Goal: Obtain resource: Download file/media

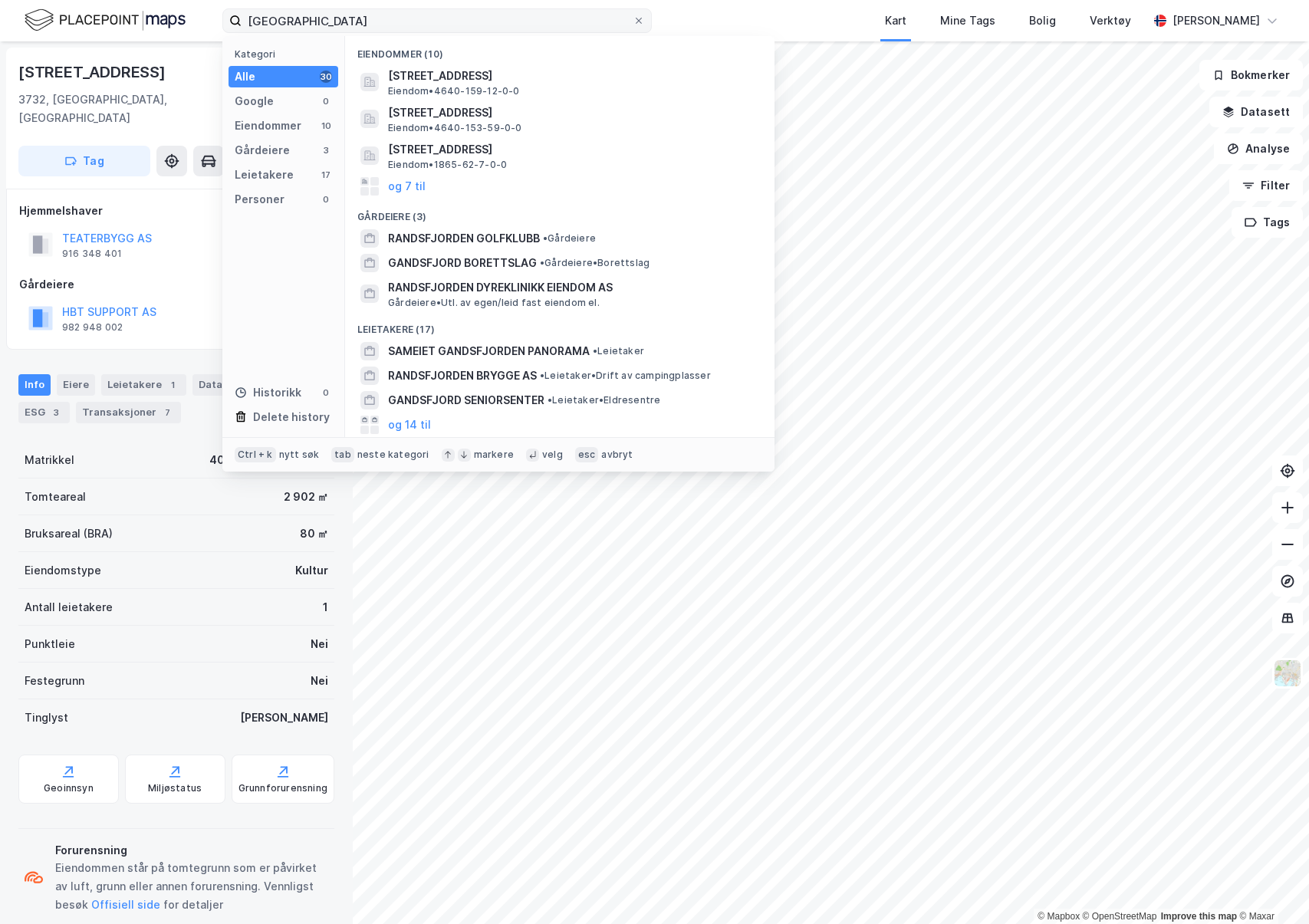
type input "[GEOGRAPHIC_DATA]"
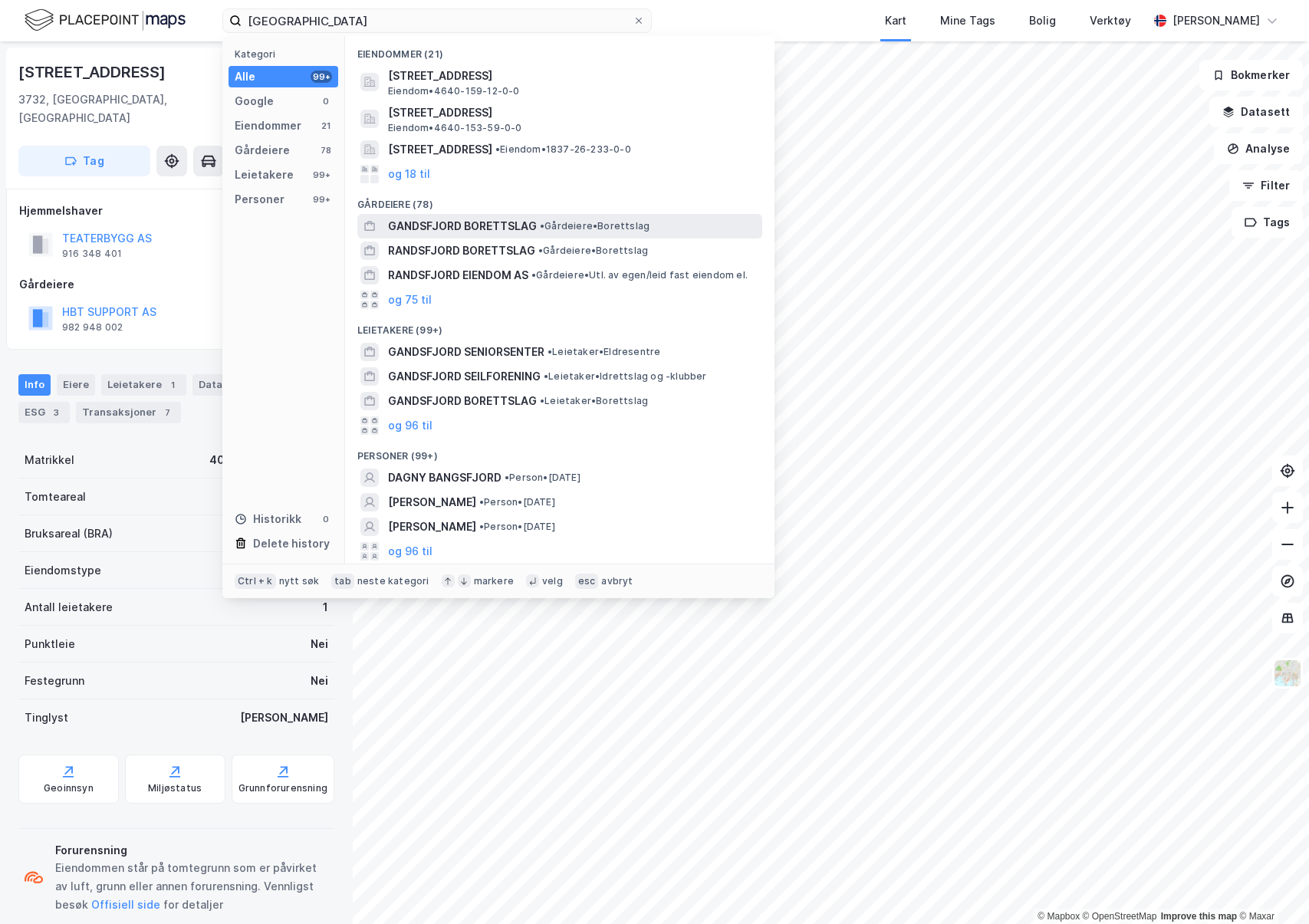
click at [553, 227] on span "• Gårdeiere • Borettslag" at bounding box center [595, 226] width 110 height 13
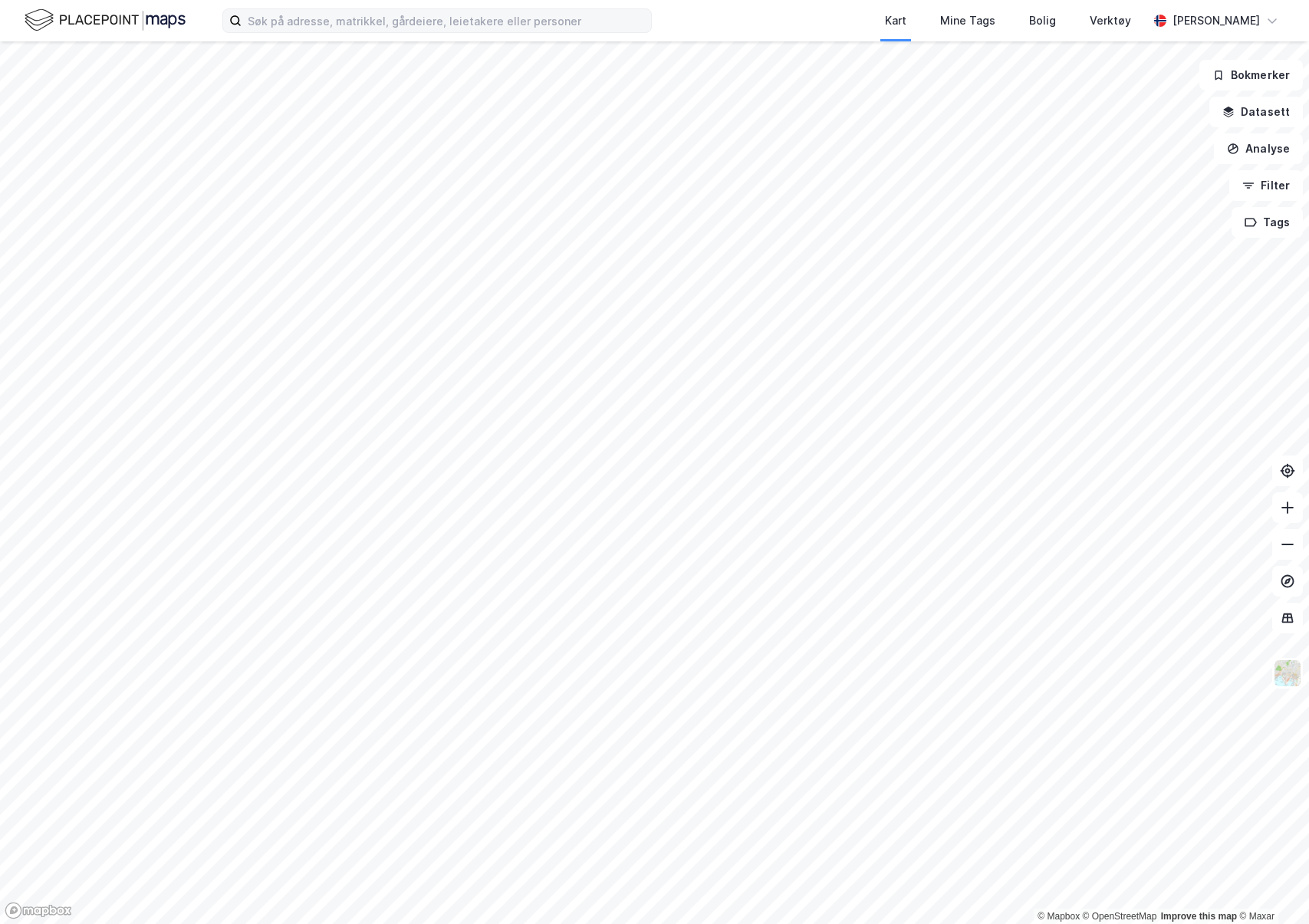
drag, startPoint x: 349, startPoint y: 35, endPoint x: 353, endPoint y: 26, distance: 9.8
click at [348, 35] on div "Kart Mine Tags Bolig Verktøy [PERSON_NAME]" at bounding box center [654, 20] width 1309 height 41
click at [352, 25] on input at bounding box center [446, 20] width 409 height 23
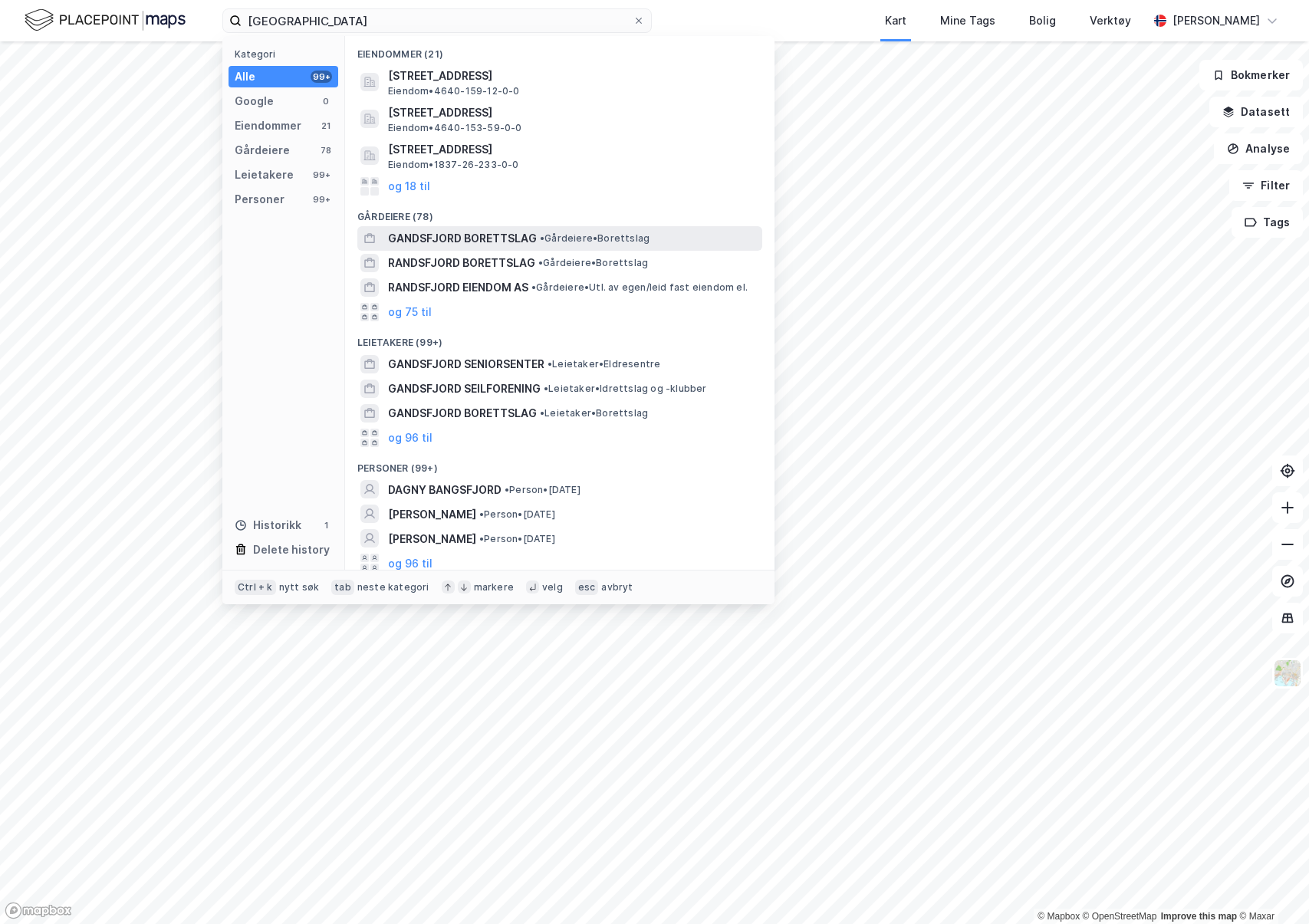
click at [467, 242] on span "GANDSFJORD BORETTSLAG" at bounding box center [462, 238] width 149 height 19
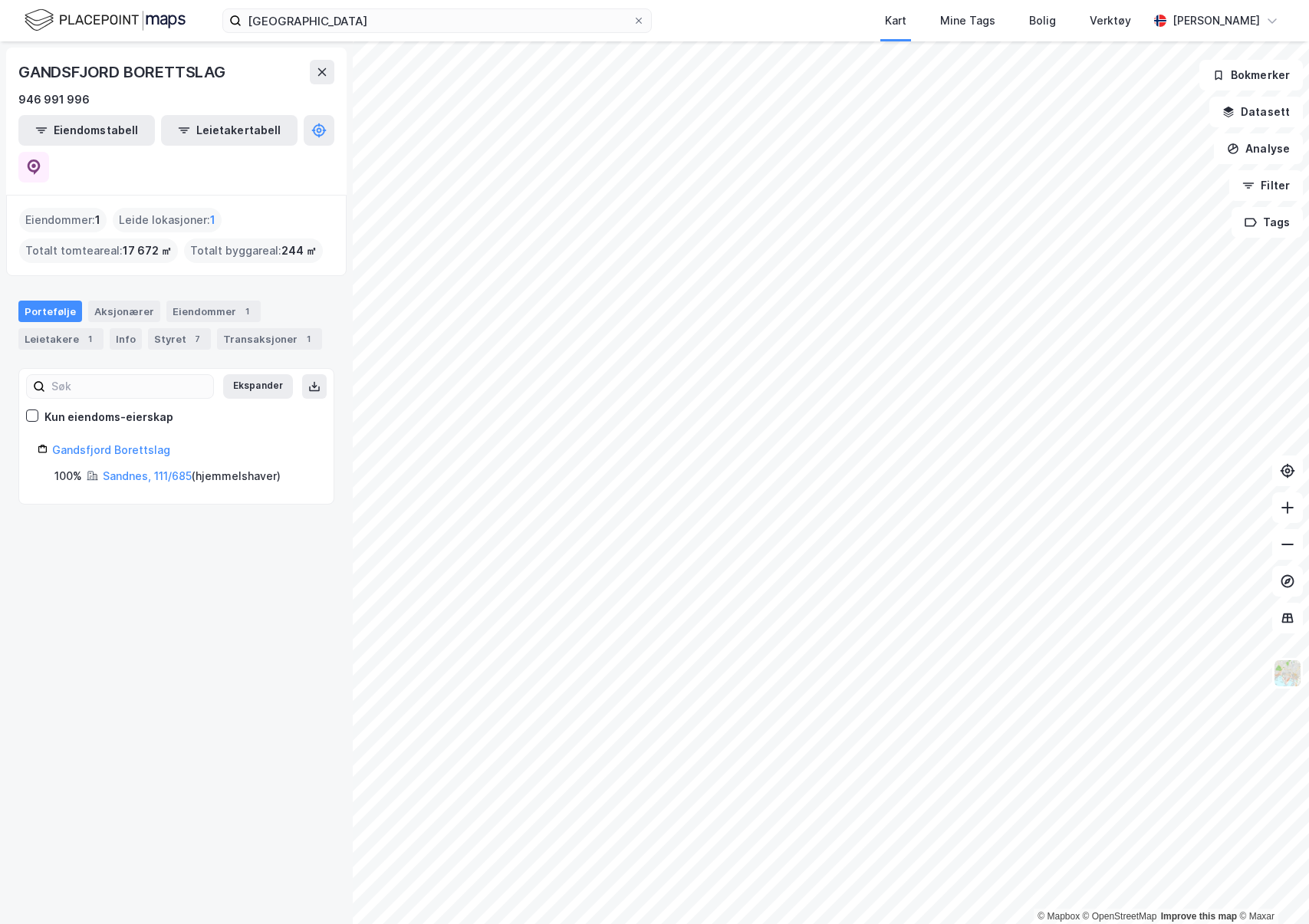
click at [940, 923] on html "gandsfjord Kart Mine Tags Bolig Verktøy [PERSON_NAME] © Mapbox © OpenStreetMap …" at bounding box center [654, 462] width 1309 height 924
click at [954, 923] on html "gandsfjord Kart Mine Tags Bolig Verktøy [PERSON_NAME] © Mapbox © OpenStreetMap …" at bounding box center [654, 462] width 1309 height 924
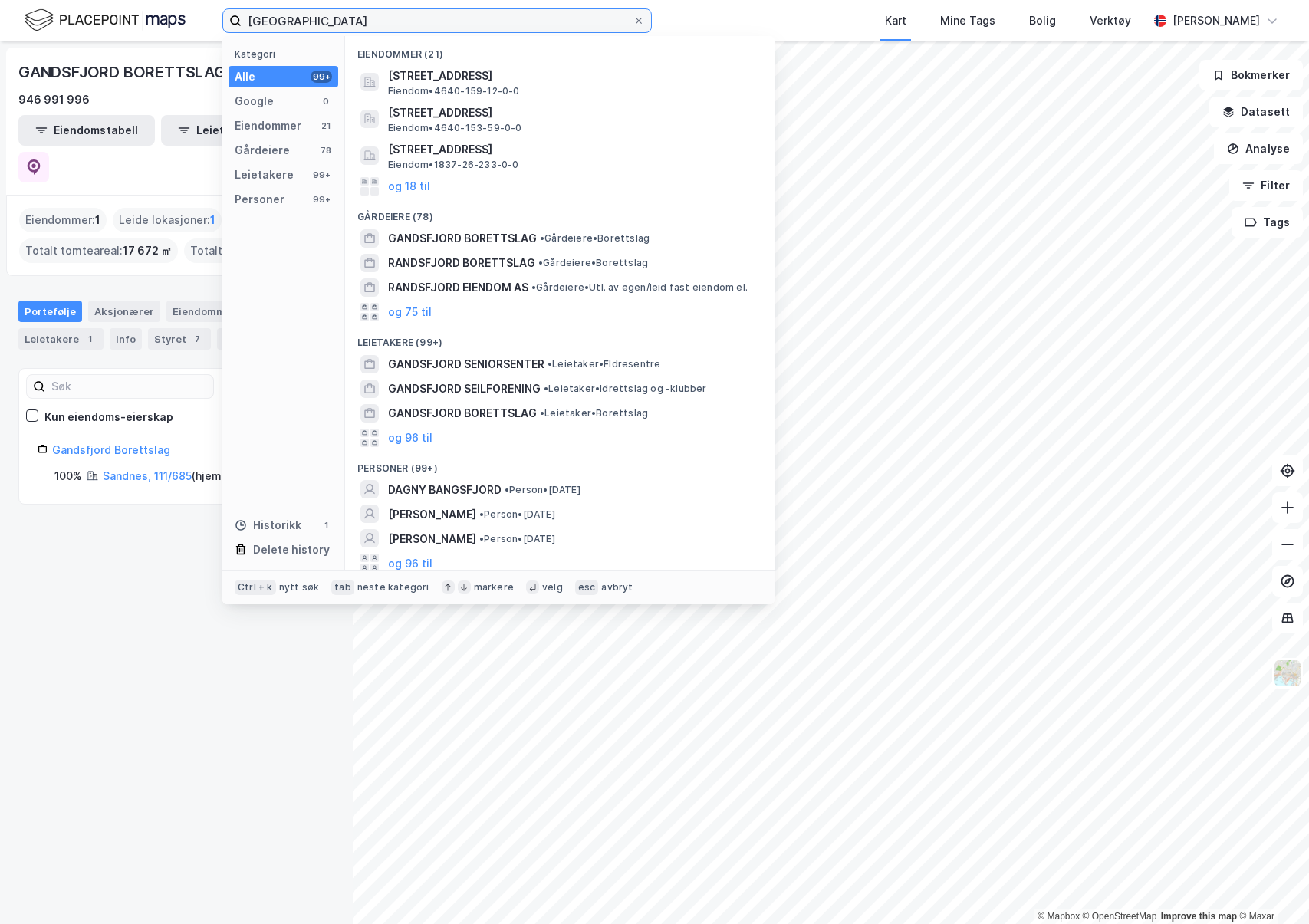
click at [454, 27] on input "[GEOGRAPHIC_DATA]" at bounding box center [437, 20] width 391 height 23
click at [449, 24] on input "[GEOGRAPHIC_DATA]" at bounding box center [437, 20] width 391 height 23
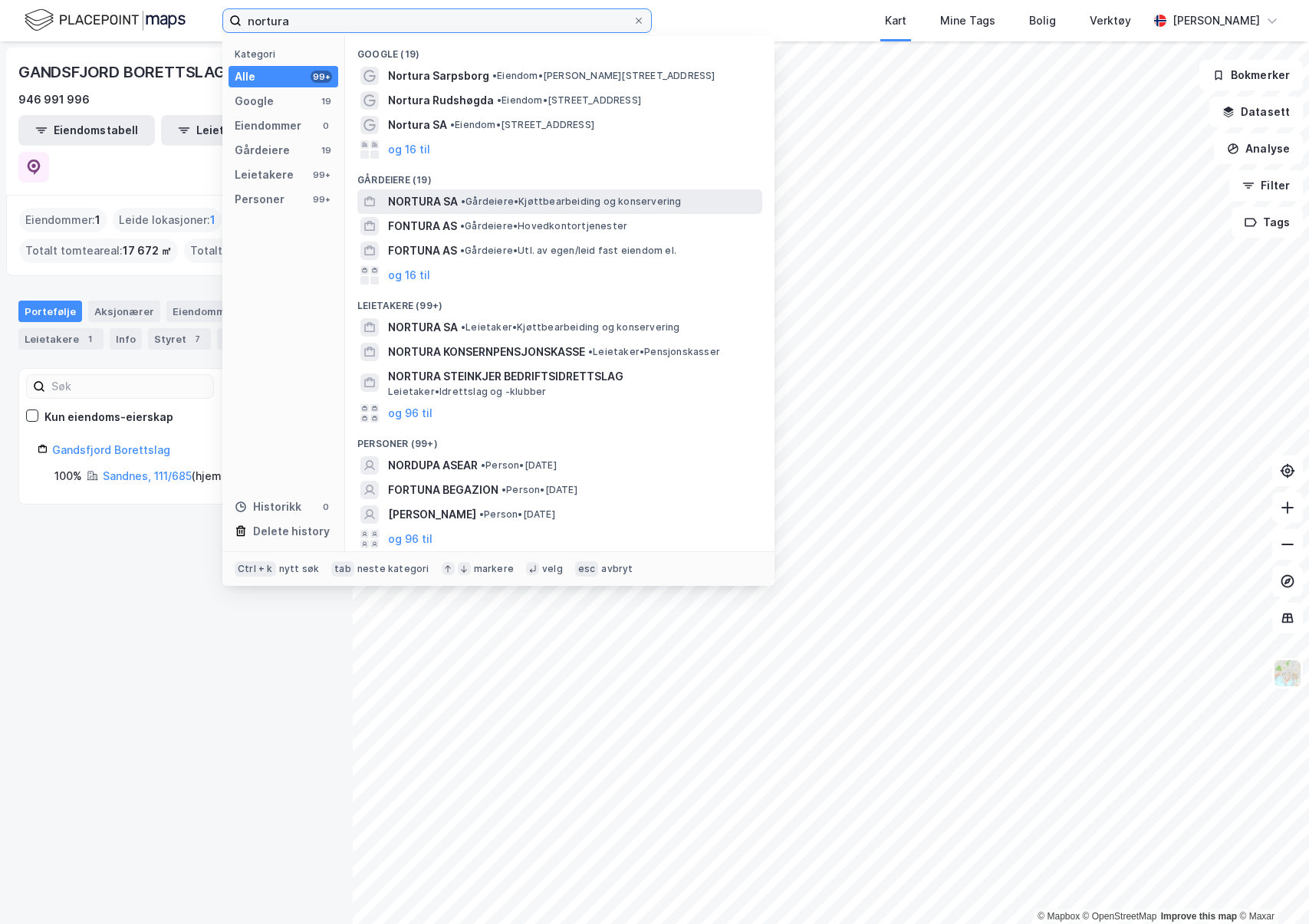
type input "nortura"
click at [495, 198] on span "• Gårdeiere • Kjøttbearbeiding og konservering" at bounding box center [571, 201] width 221 height 13
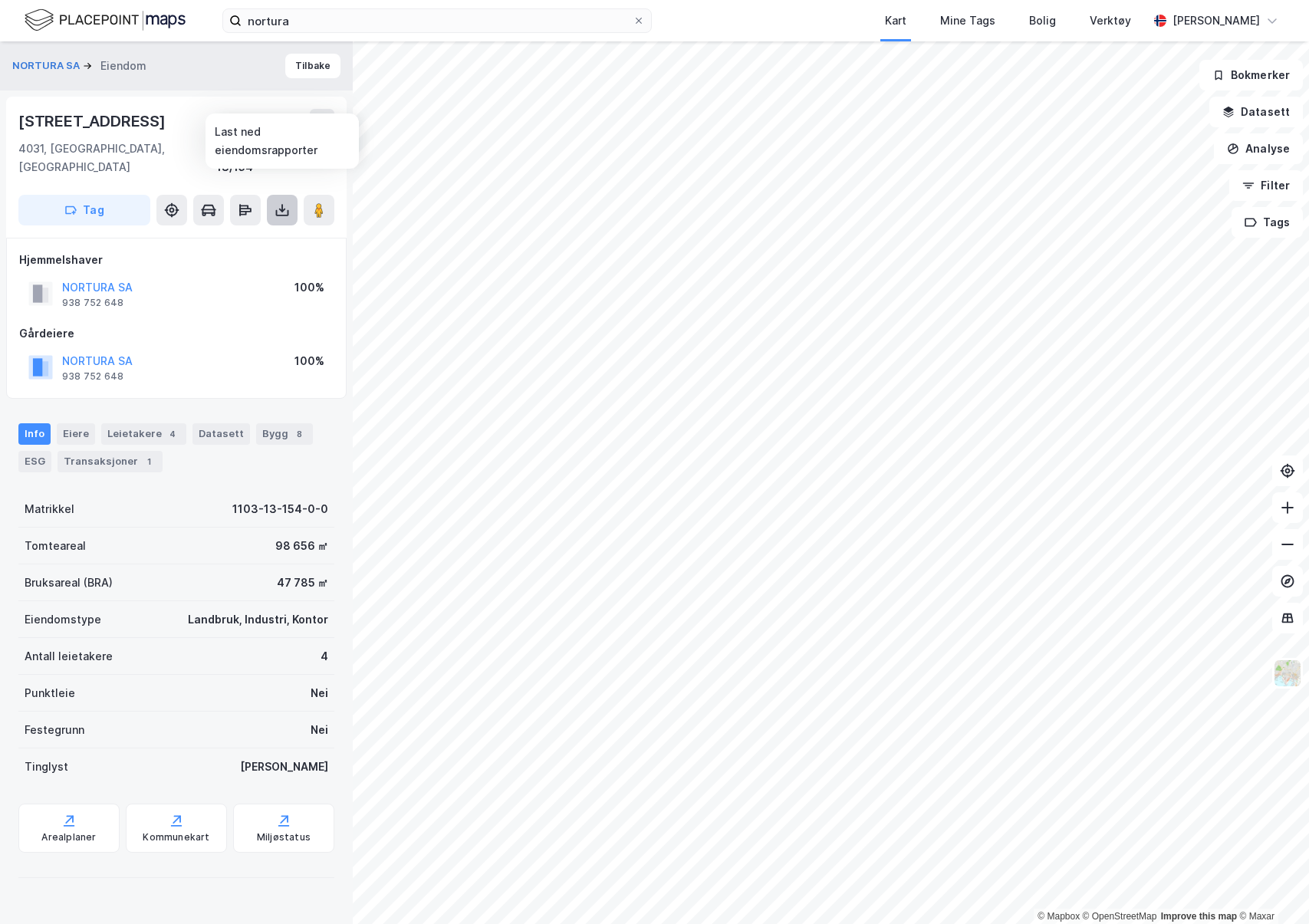
click at [270, 195] on button at bounding box center [282, 210] width 30 height 30
click at [238, 235] on div "Last ned grunnbok" at bounding box center [206, 241] width 89 height 13
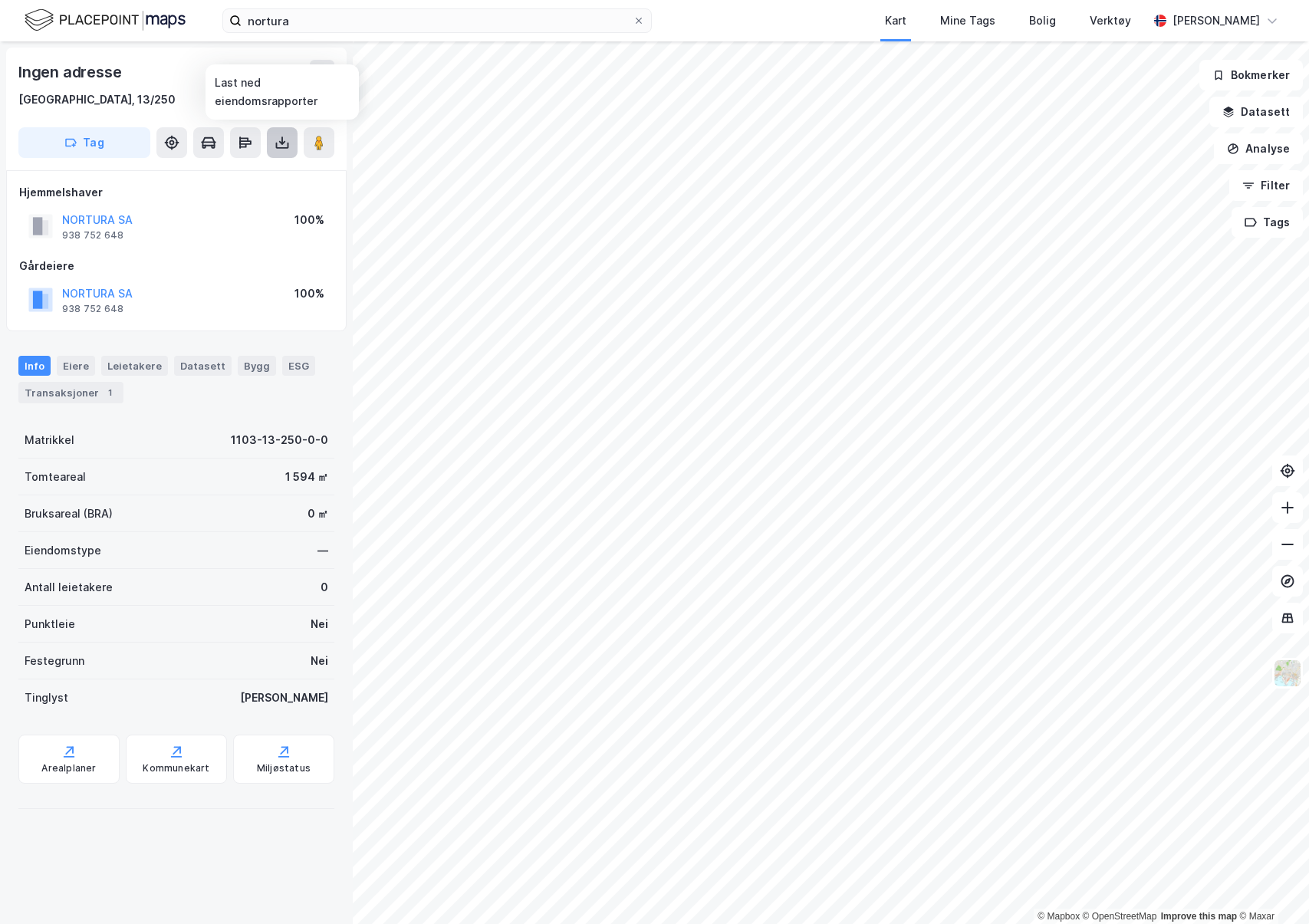
click at [286, 141] on icon at bounding box center [282, 142] width 15 height 15
drag, startPoint x: 264, startPoint y: 173, endPoint x: 287, endPoint y: 189, distance: 28.0
click at [264, 174] on div "Last ned grunnbok" at bounding box center [216, 173] width 163 height 24
click at [275, 135] on icon at bounding box center [282, 142] width 15 height 15
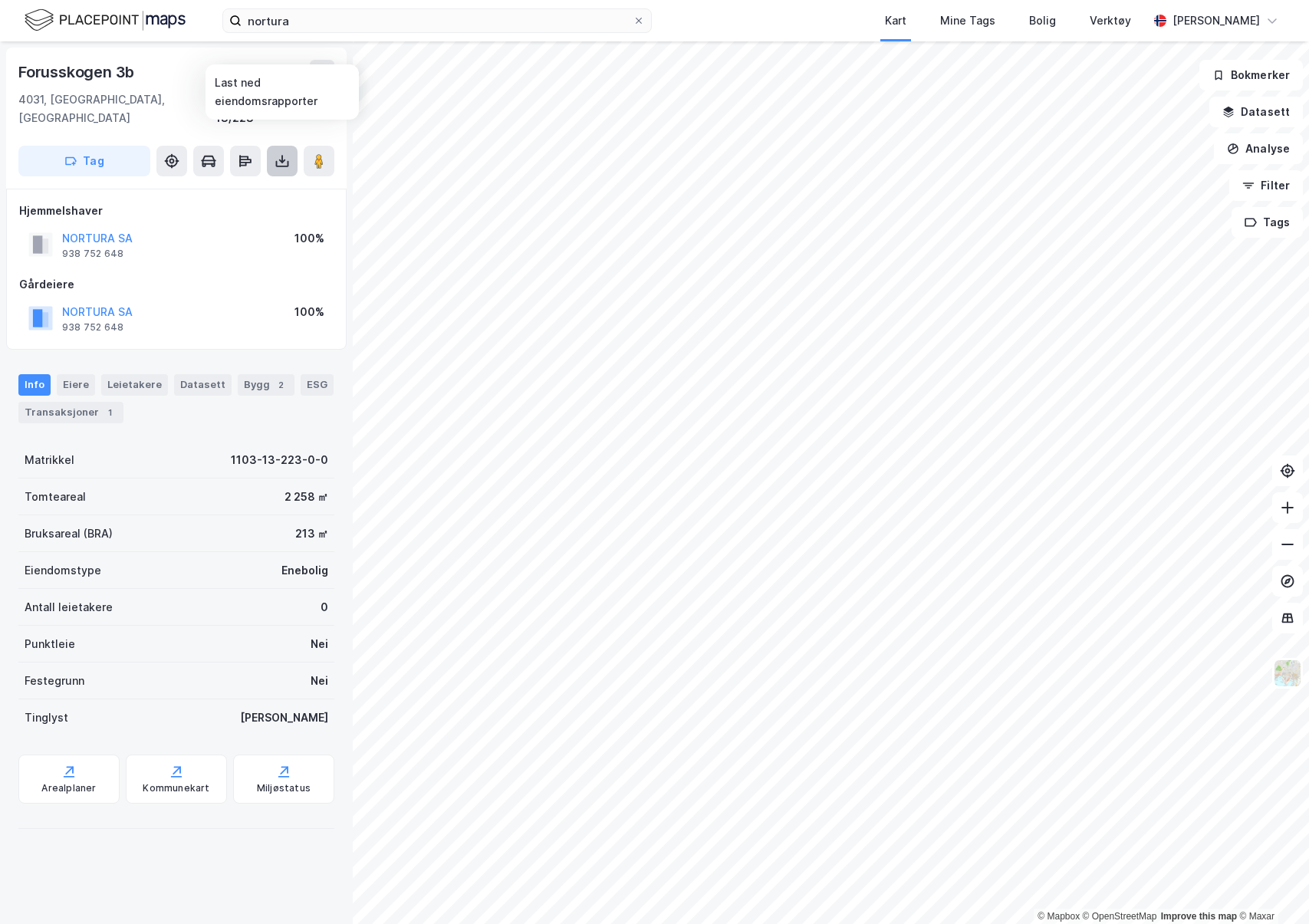
click at [282, 153] on icon at bounding box center [282, 161] width 15 height 15
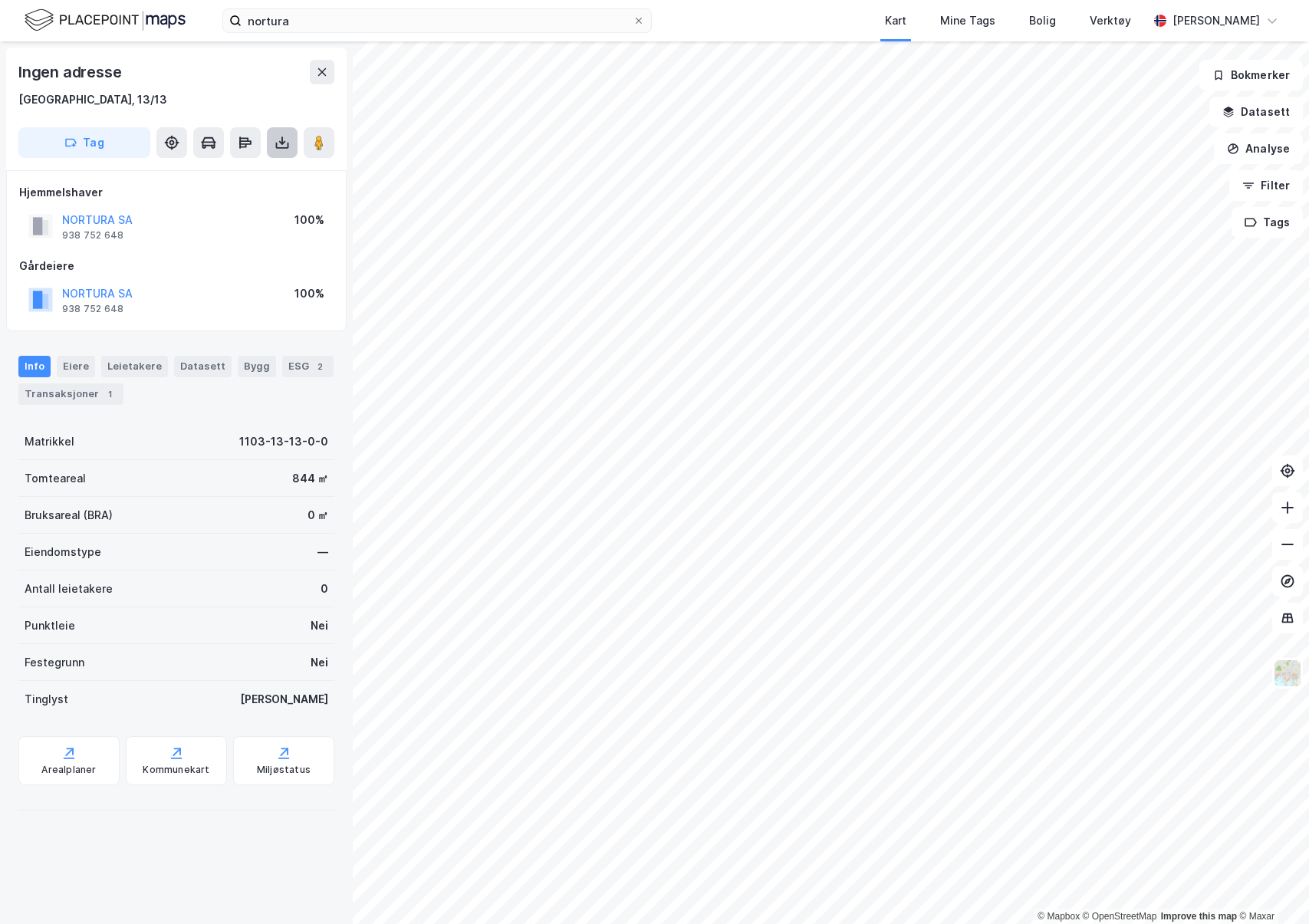
click at [279, 135] on icon at bounding box center [282, 142] width 15 height 15
click at [243, 172] on div "Last ned grunnbok" at bounding box center [206, 173] width 89 height 13
click at [279, 141] on icon at bounding box center [282, 142] width 15 height 15
drag, startPoint x: 1130, startPoint y: 21, endPoint x: 253, endPoint y: 845, distance: 1203.4
click at [253, 845] on div "Ingen adresse [GEOGRAPHIC_DATA], 13/156 Tag Hjemmelshaver BANE NOR SF 917 082 3…" at bounding box center [176, 483] width 353 height 883
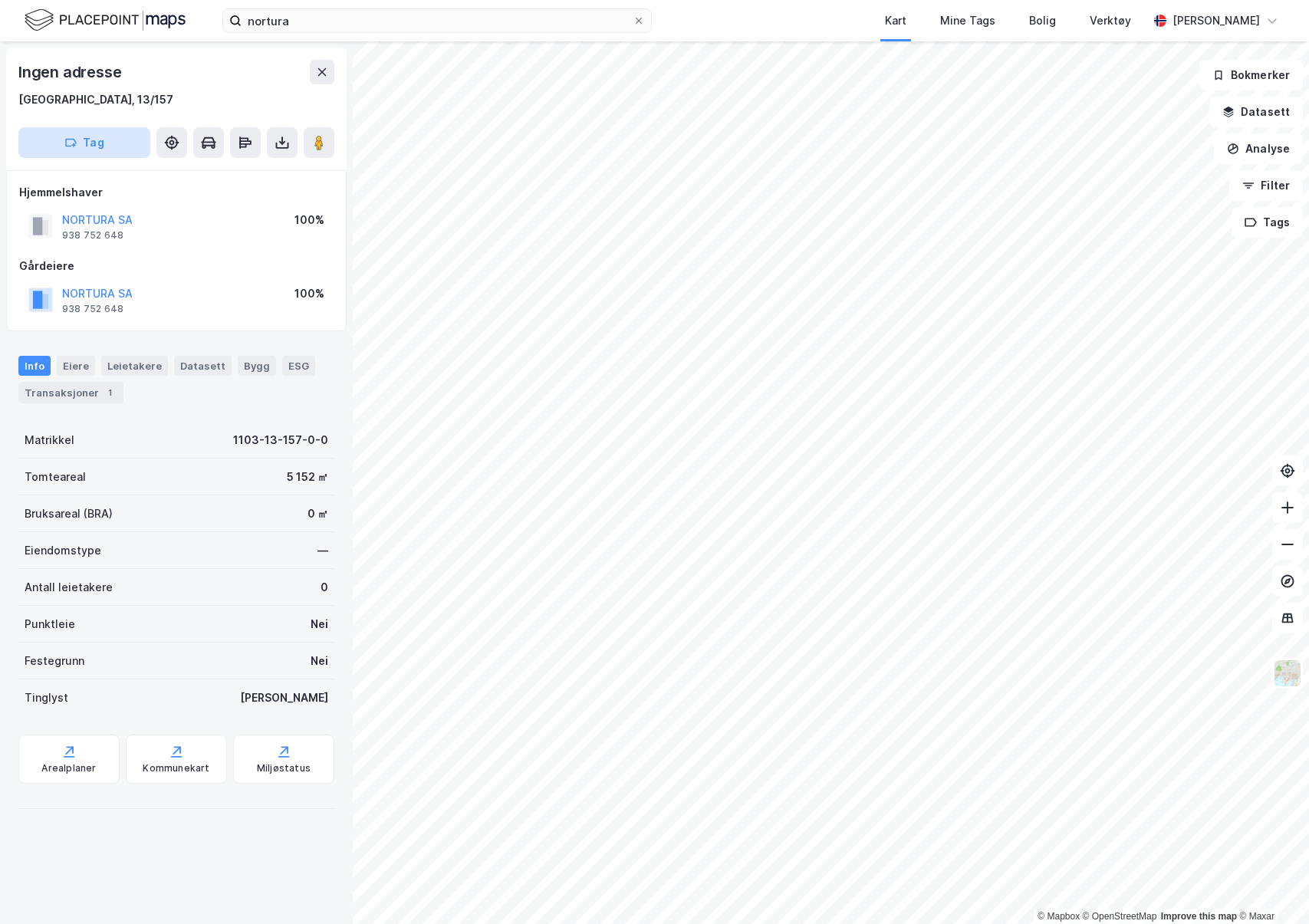
click at [104, 152] on button "Tag" at bounding box center [84, 142] width 132 height 30
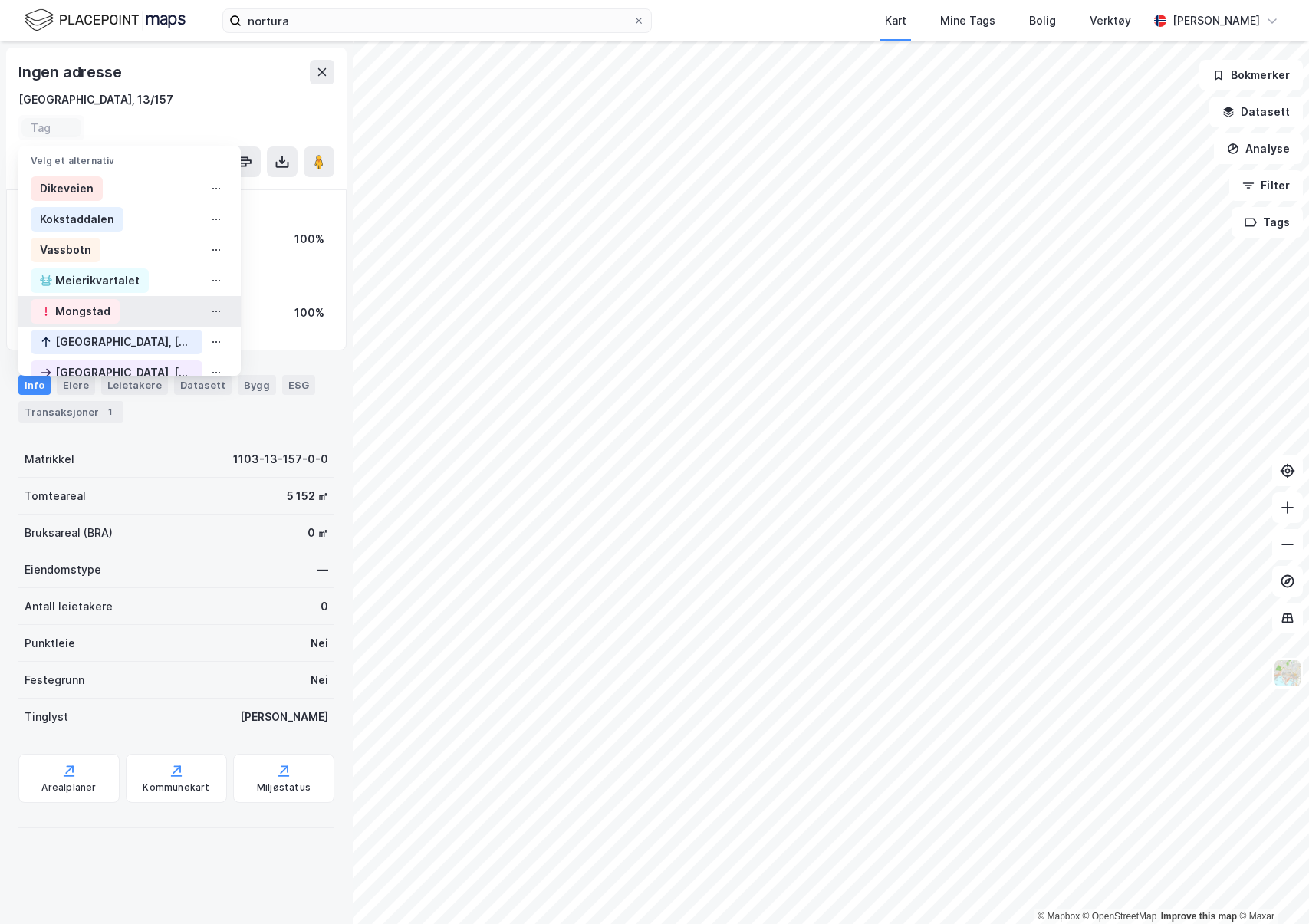
type input "I"
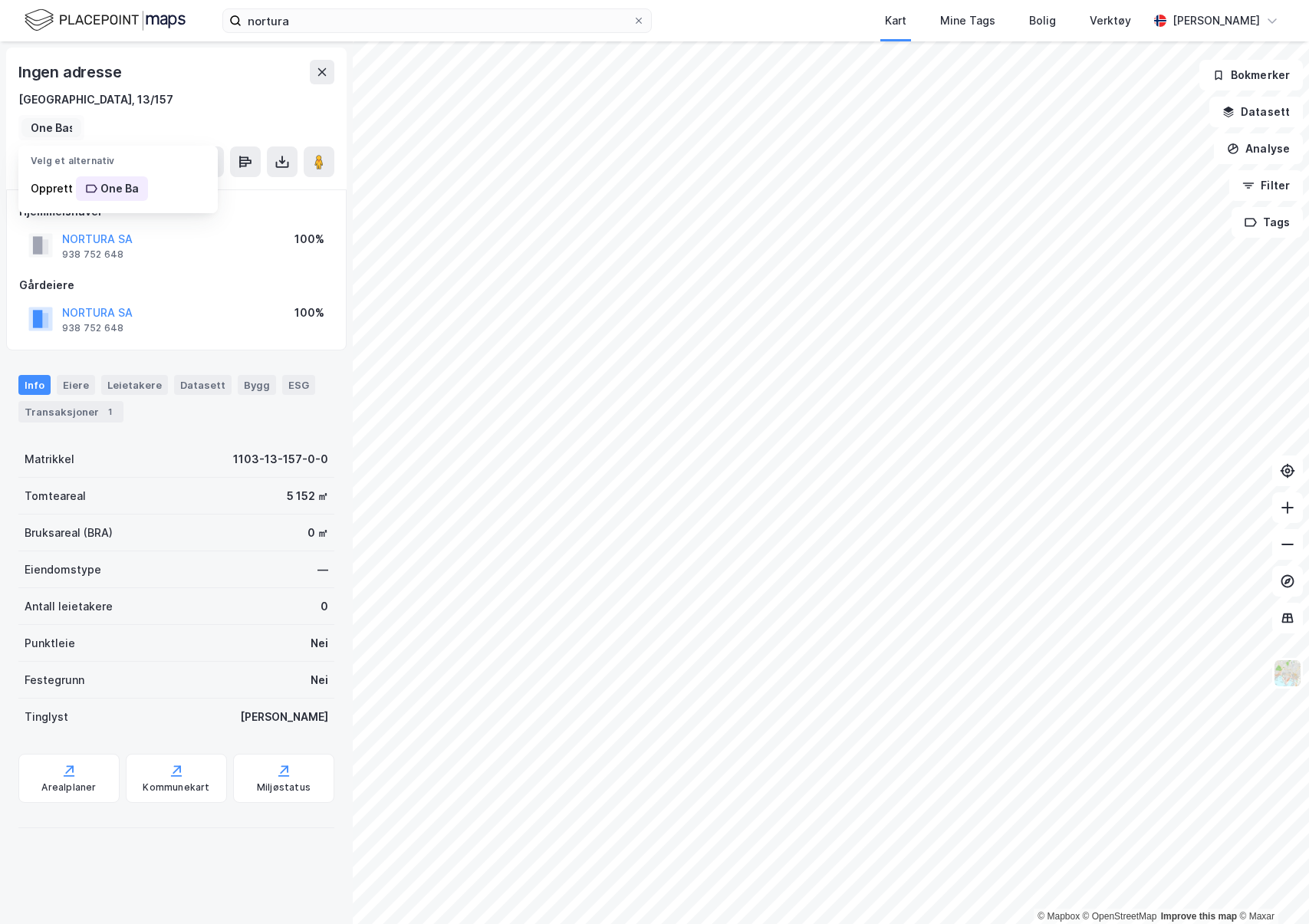
scroll to position [0, 8]
type input "One Base"
click at [136, 185] on div "One Base" at bounding box center [126, 189] width 51 height 19
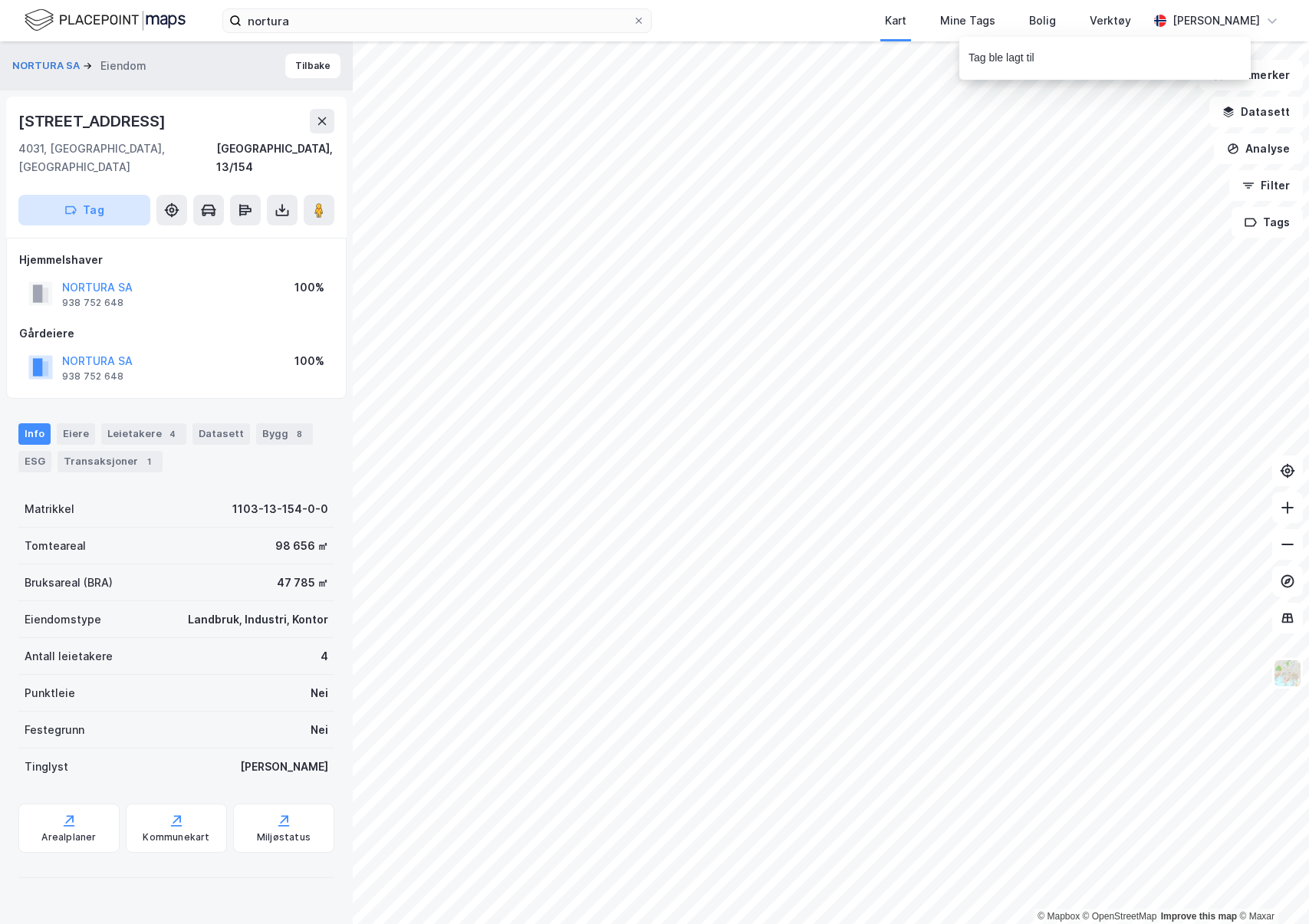
click at [95, 195] on button "Tag" at bounding box center [84, 210] width 132 height 30
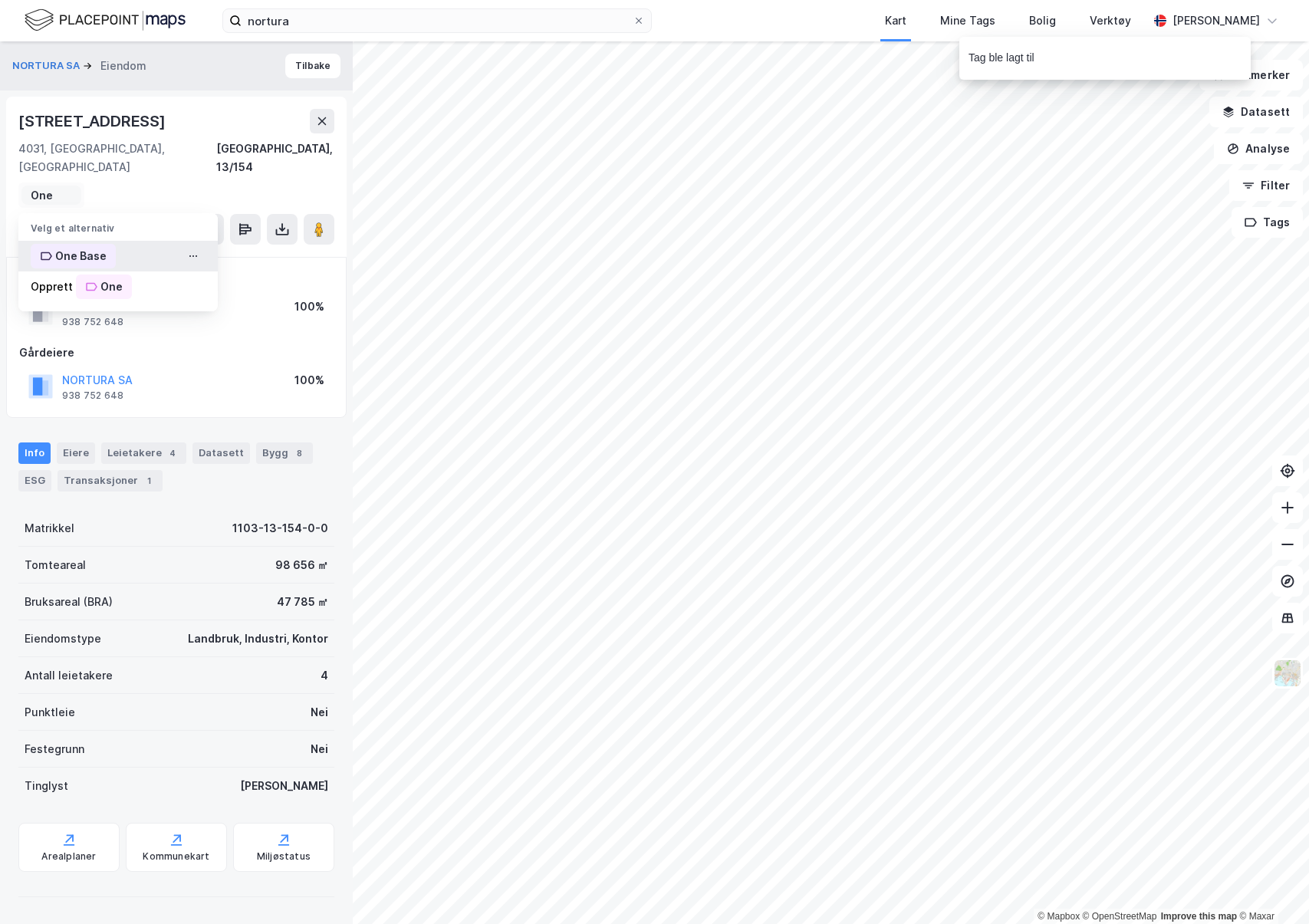
type input "One"
click at [39, 243] on div "One Base" at bounding box center [72, 255] width 85 height 24
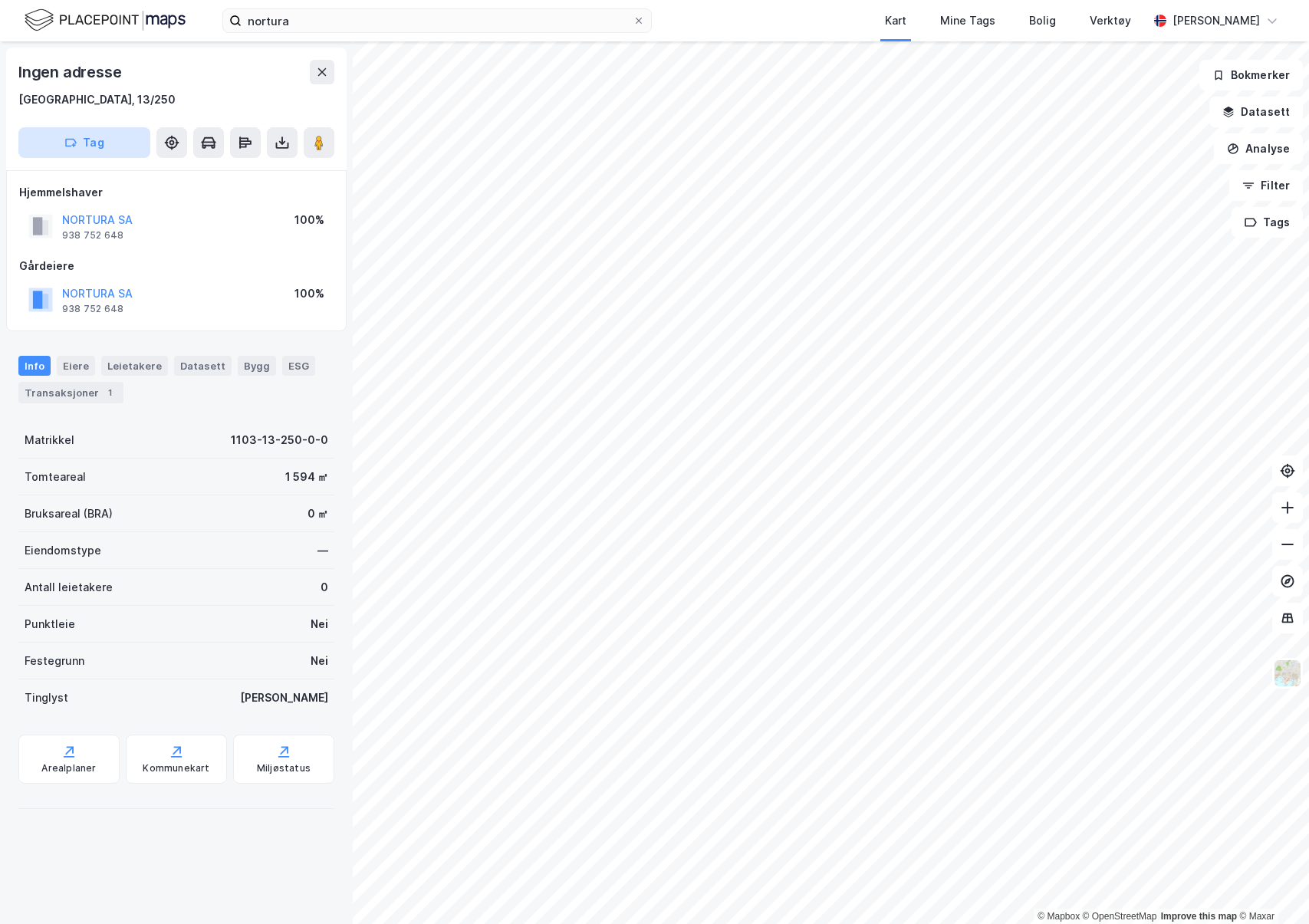
click at [63, 140] on button "Tag" at bounding box center [84, 142] width 132 height 30
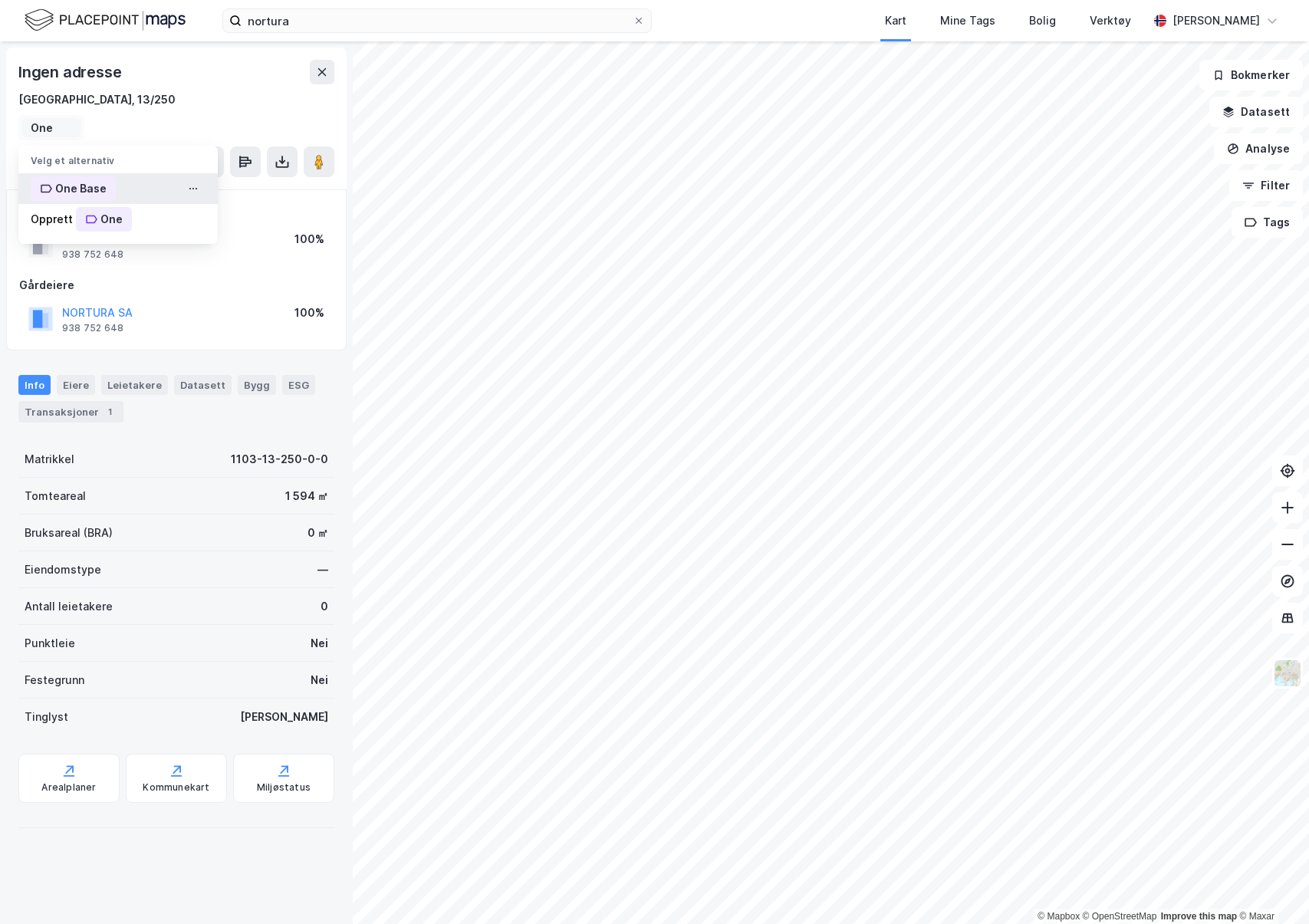
type input "One"
click at [112, 185] on div "One Base" at bounding box center [72, 188] width 85 height 24
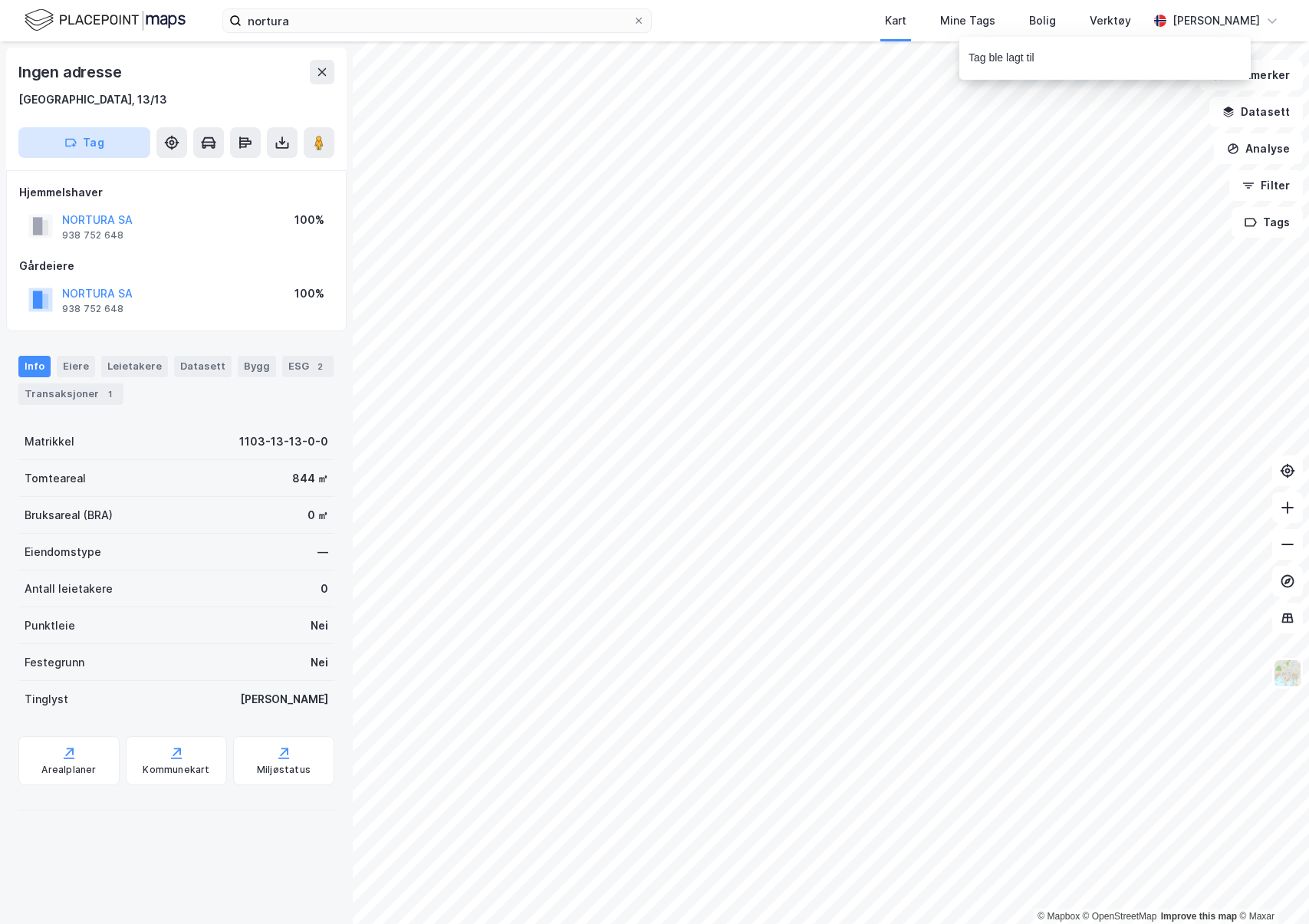
click at [104, 131] on button "Tag" at bounding box center [84, 142] width 132 height 30
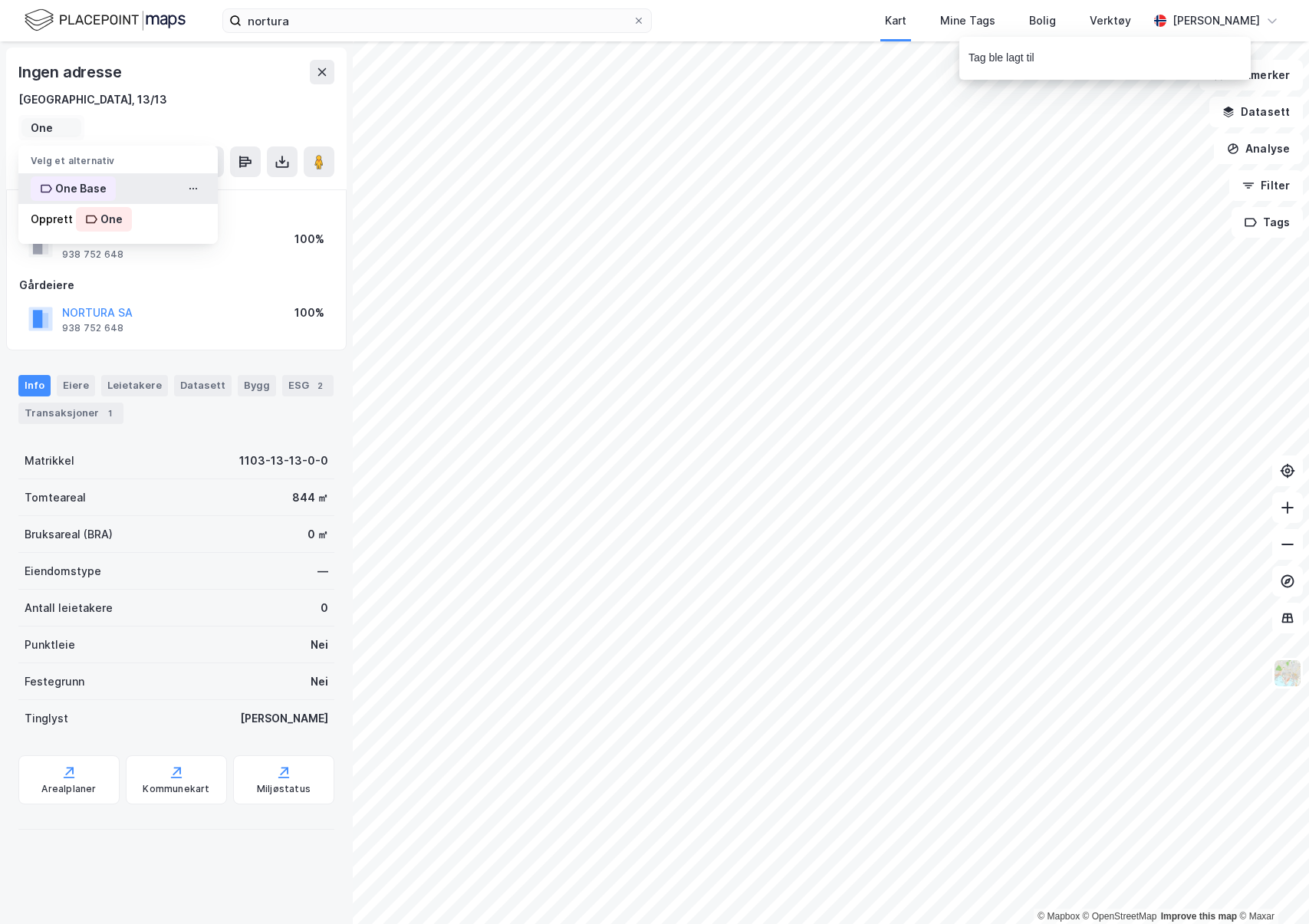
type input "One"
click at [127, 188] on div "One Base" at bounding box center [118, 189] width 200 height 30
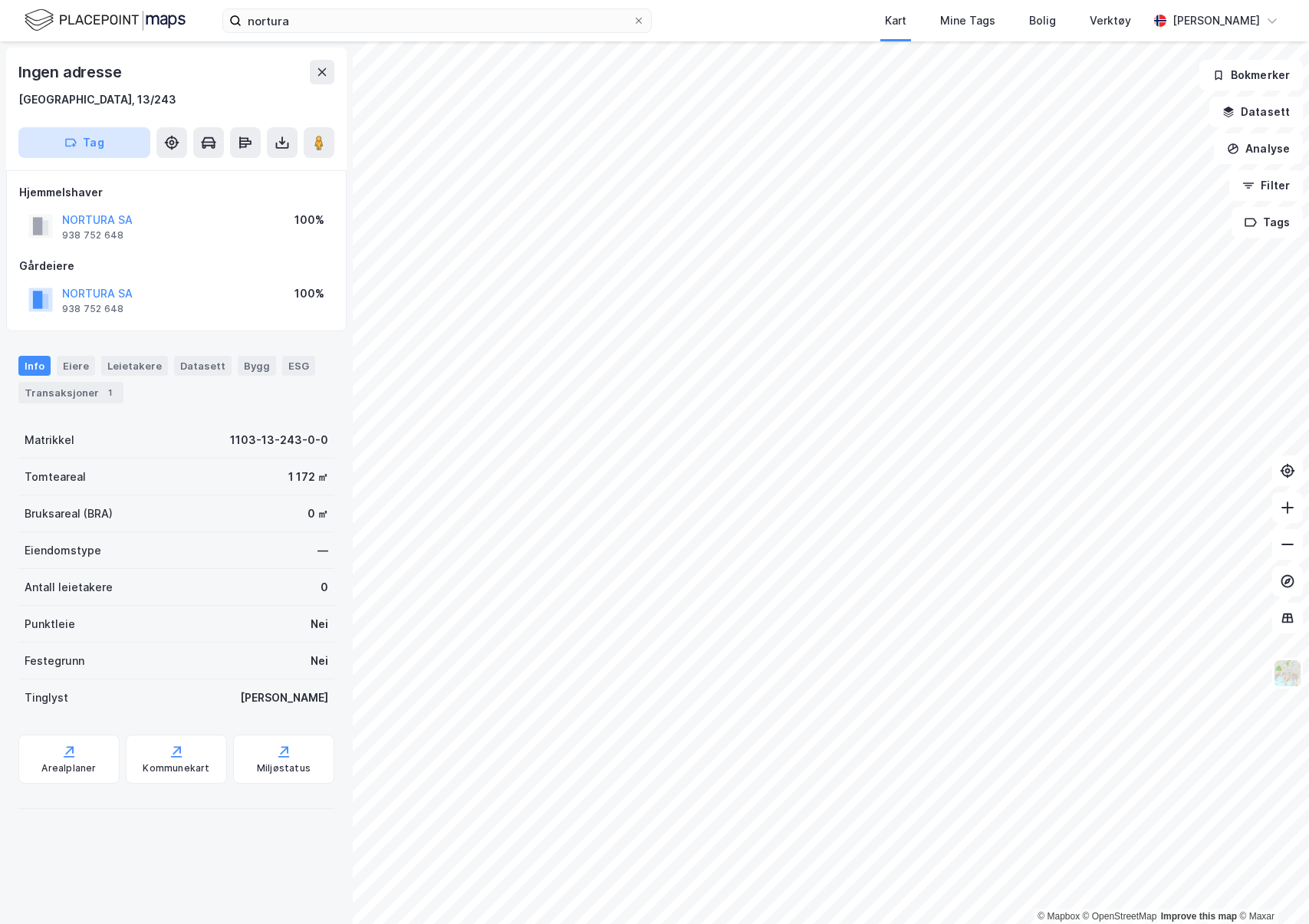
click at [81, 135] on button "Tag" at bounding box center [84, 142] width 132 height 30
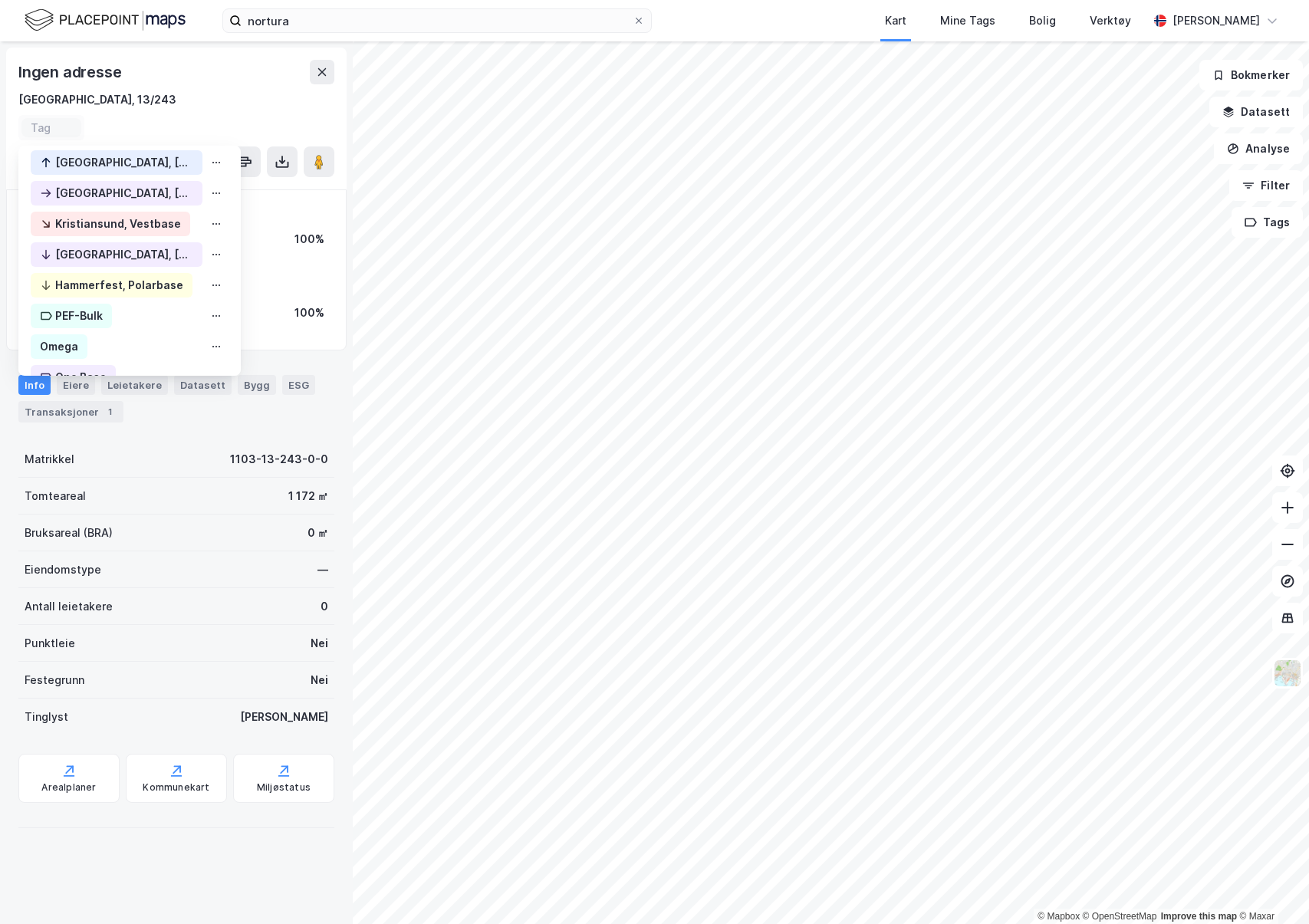
scroll to position [206, 0]
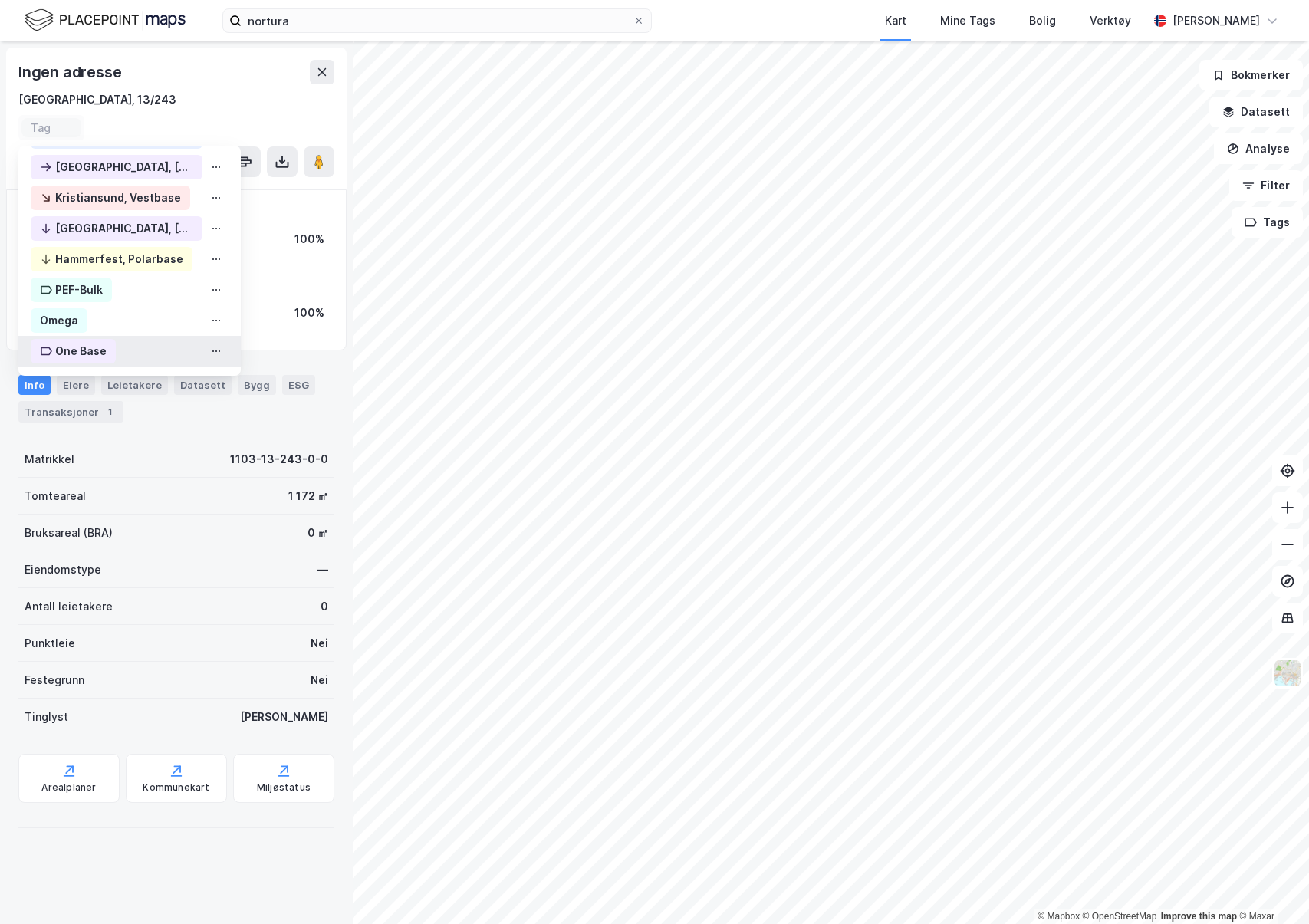
click at [116, 356] on div "One Base" at bounding box center [130, 351] width 222 height 30
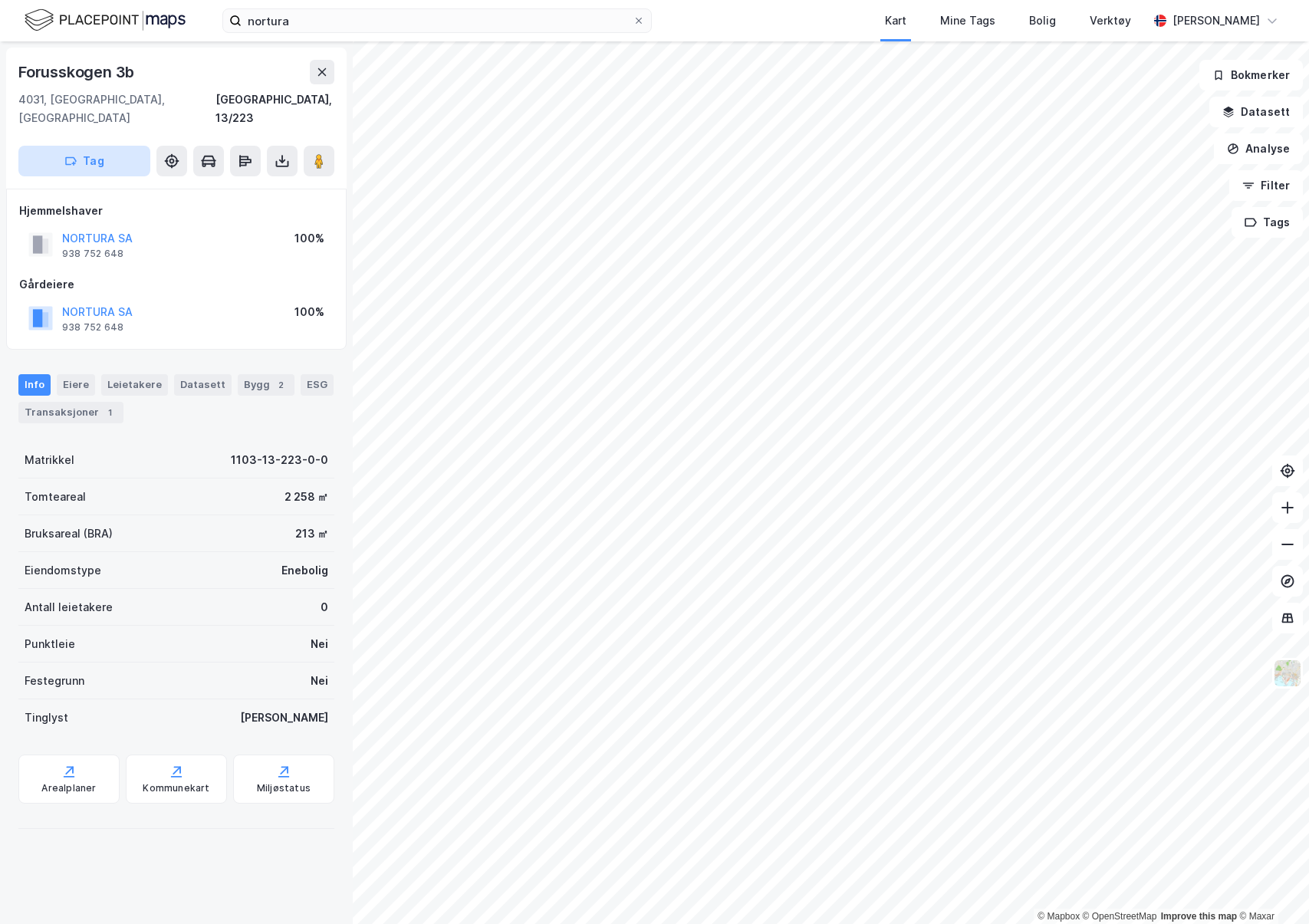
click at [126, 146] on button "Tag" at bounding box center [84, 161] width 132 height 30
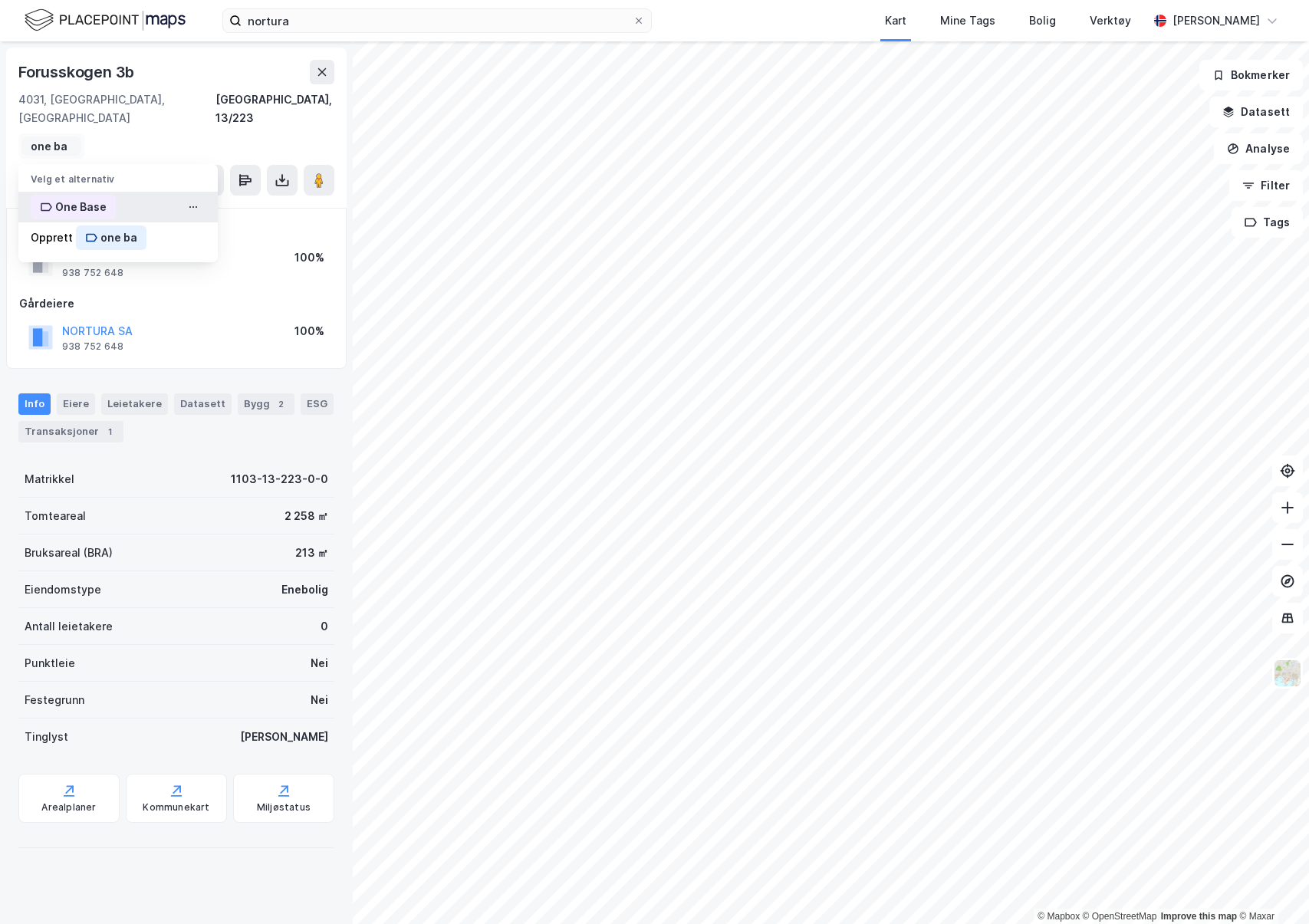
type input "one ba"
click at [136, 192] on div "One Base" at bounding box center [118, 207] width 200 height 30
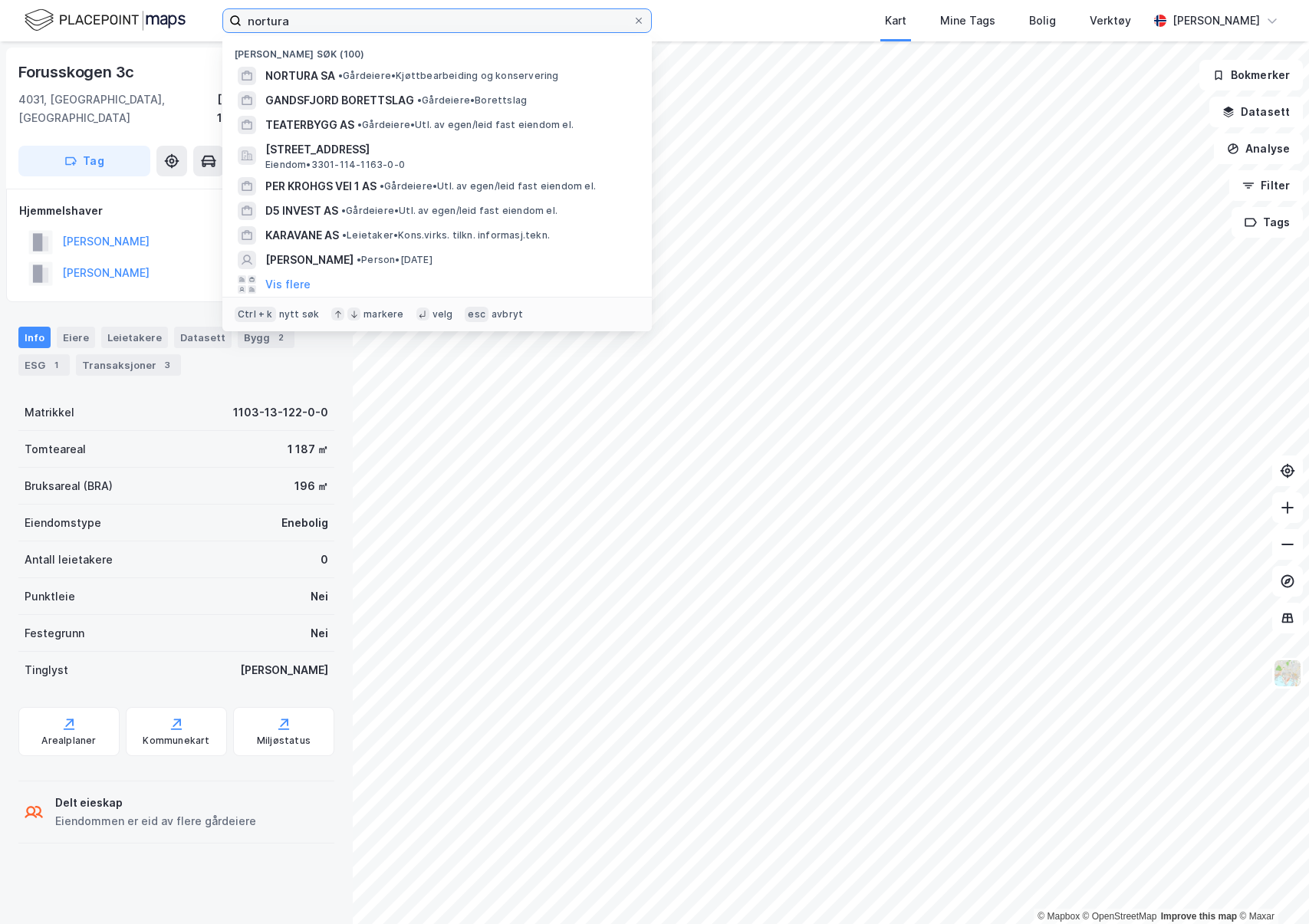
click at [283, 21] on input "nortura" at bounding box center [437, 20] width 391 height 23
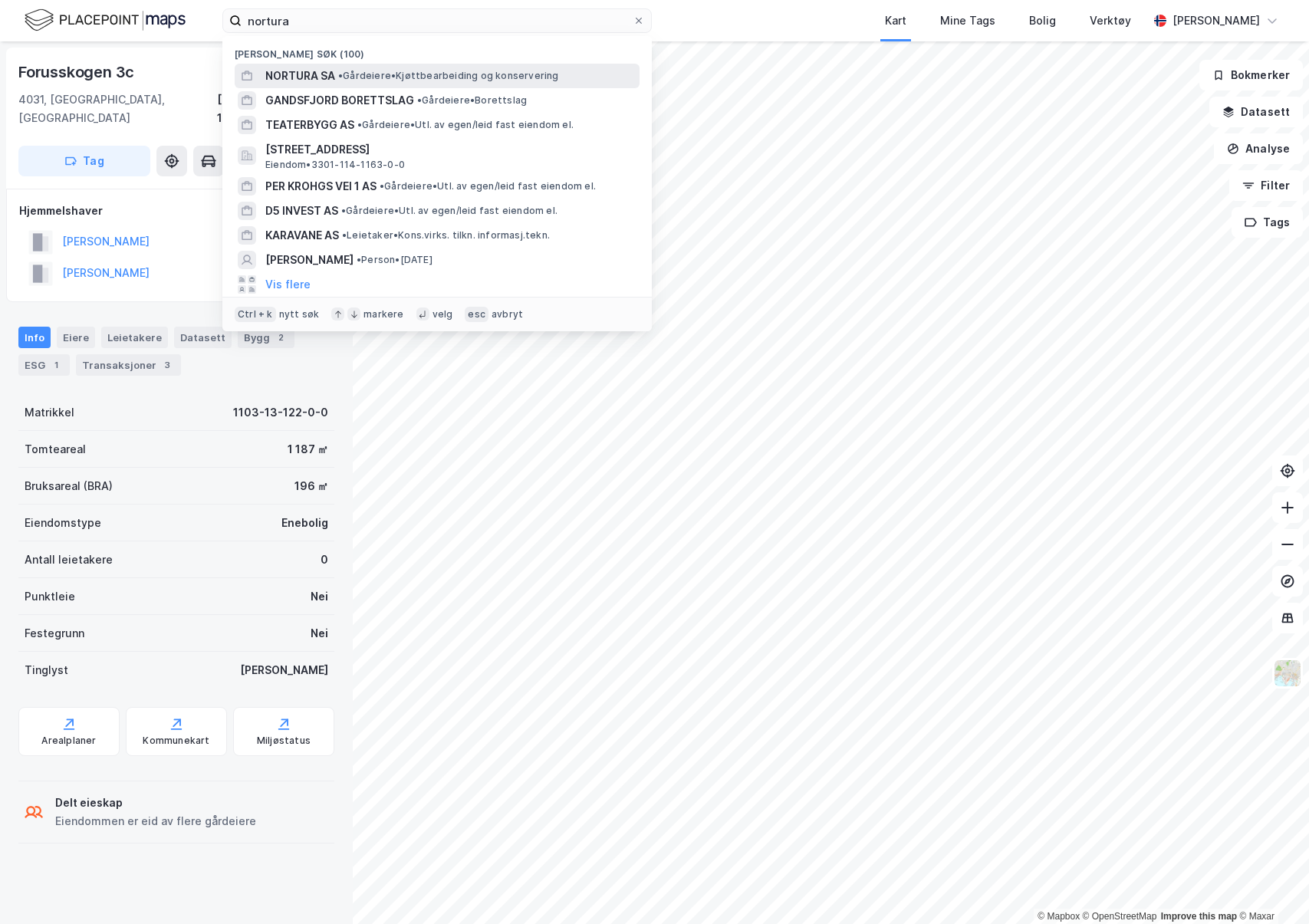
click at [372, 87] on div "NORTURA SA • Gårdeiere • Kjøttbearbeiding og konservering" at bounding box center [437, 76] width 405 height 24
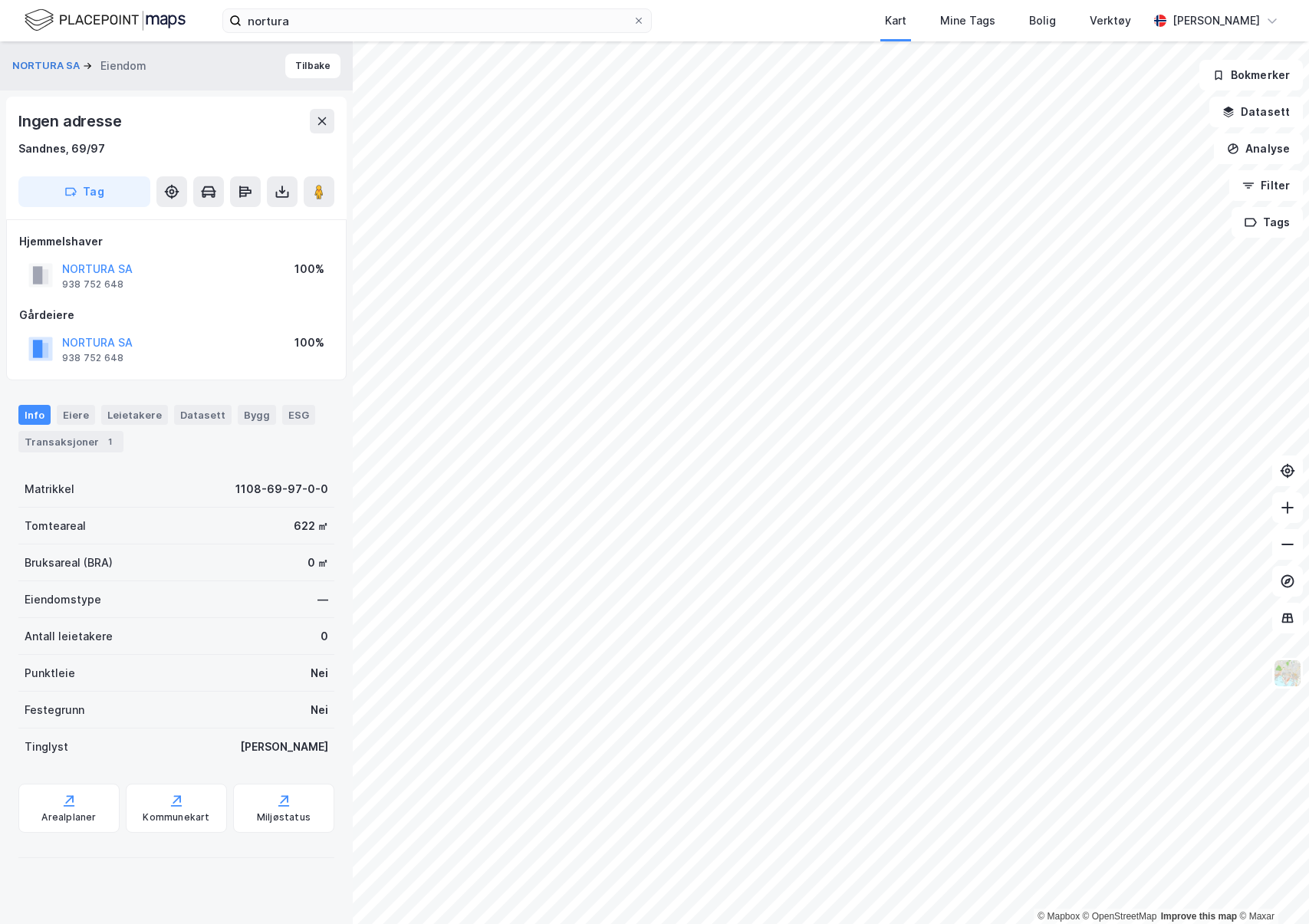
click at [110, 191] on button "Tag" at bounding box center [84, 191] width 132 height 30
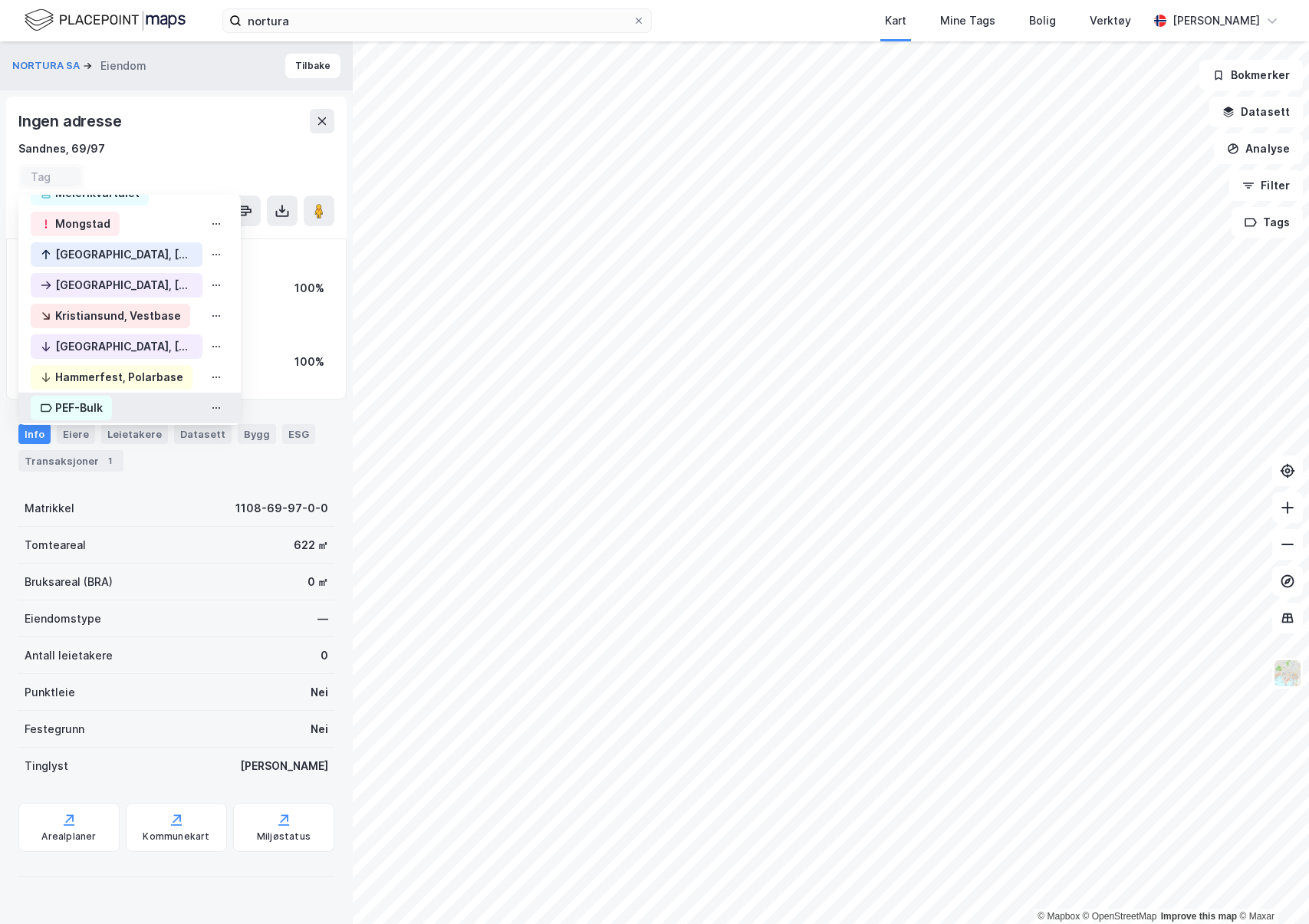
scroll to position [206, 0]
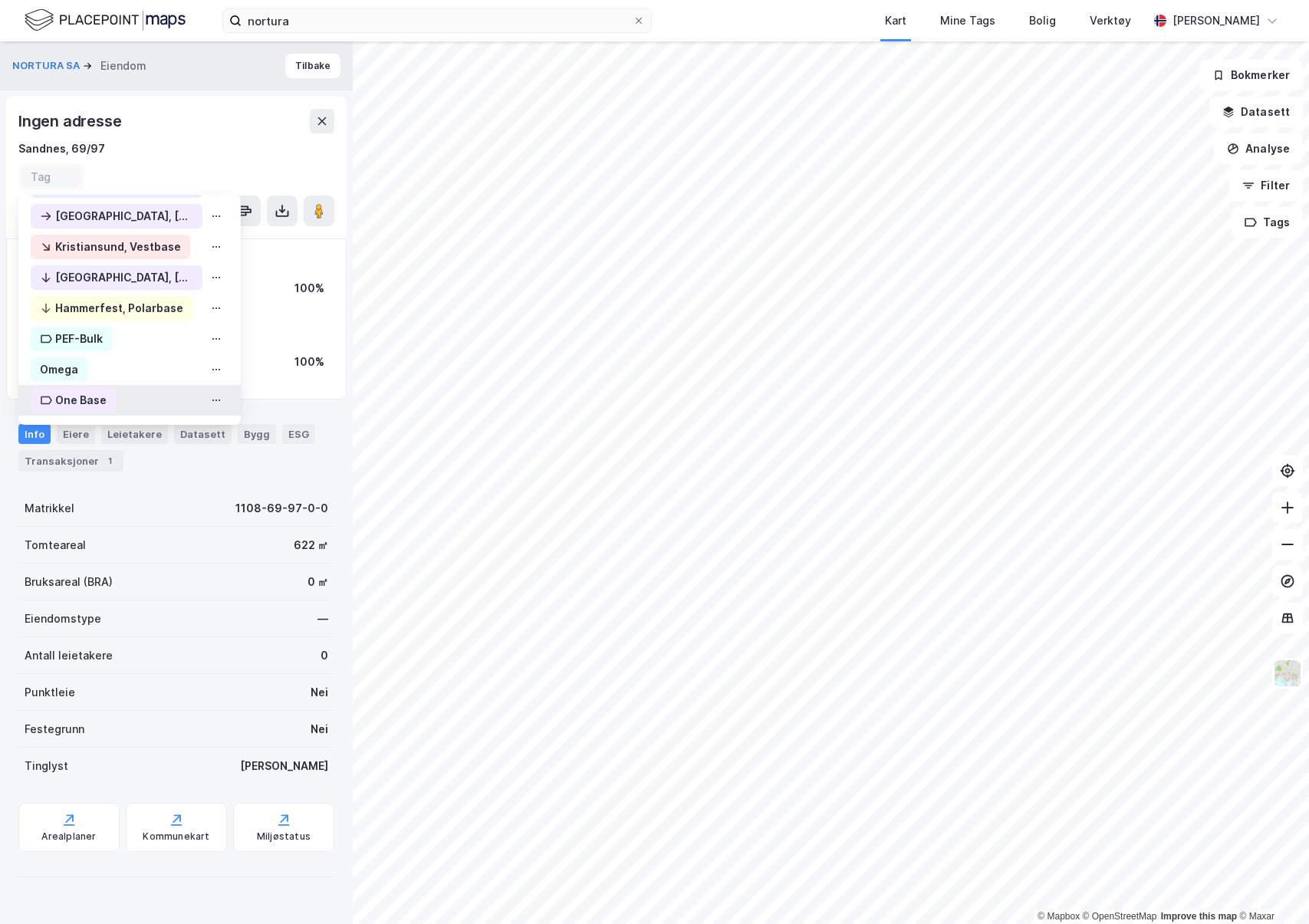
click at [109, 397] on div "One Base" at bounding box center [72, 400] width 85 height 24
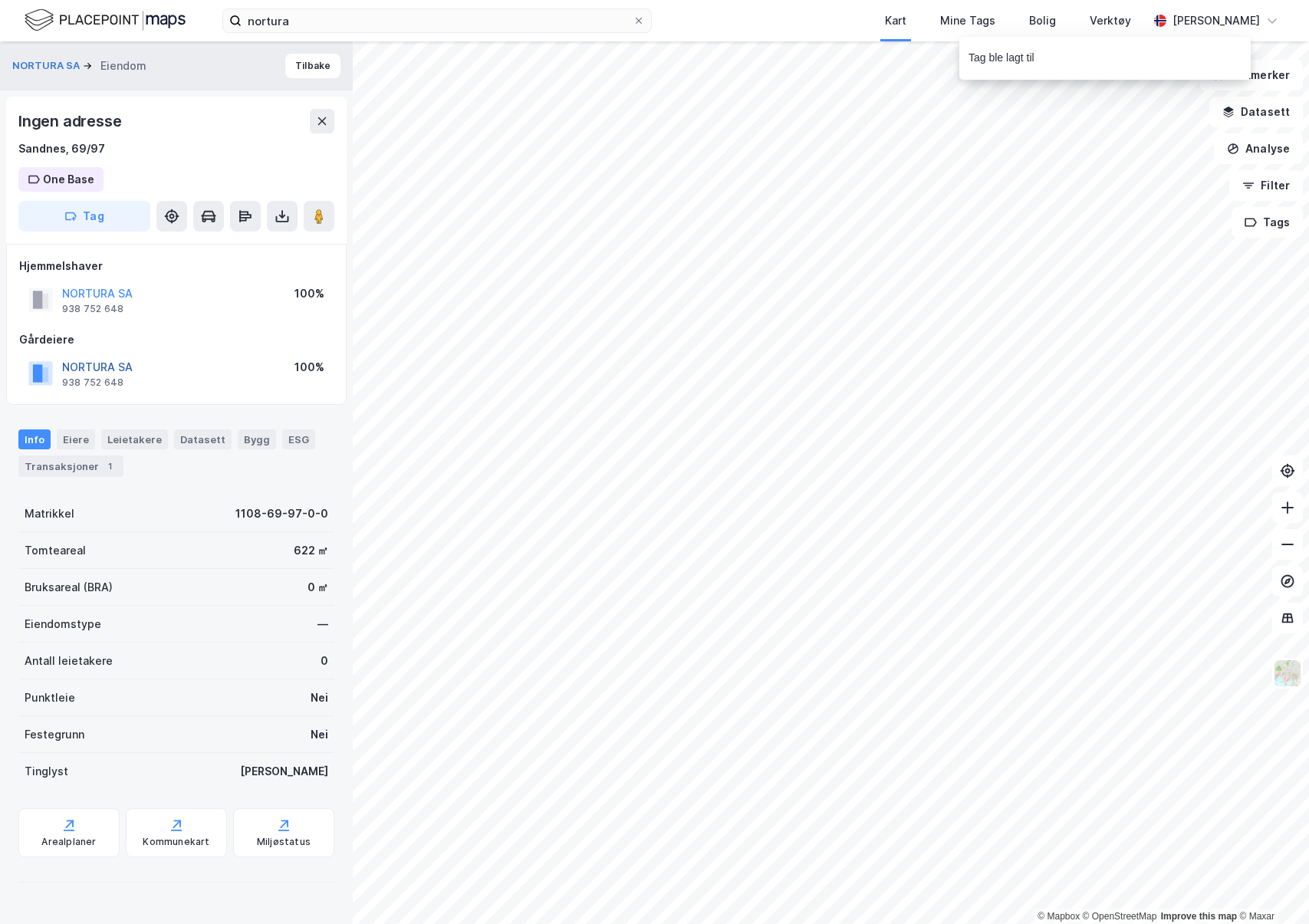
click at [0, 0] on button "NORTURA SA" at bounding box center [0, 0] width 0 height 0
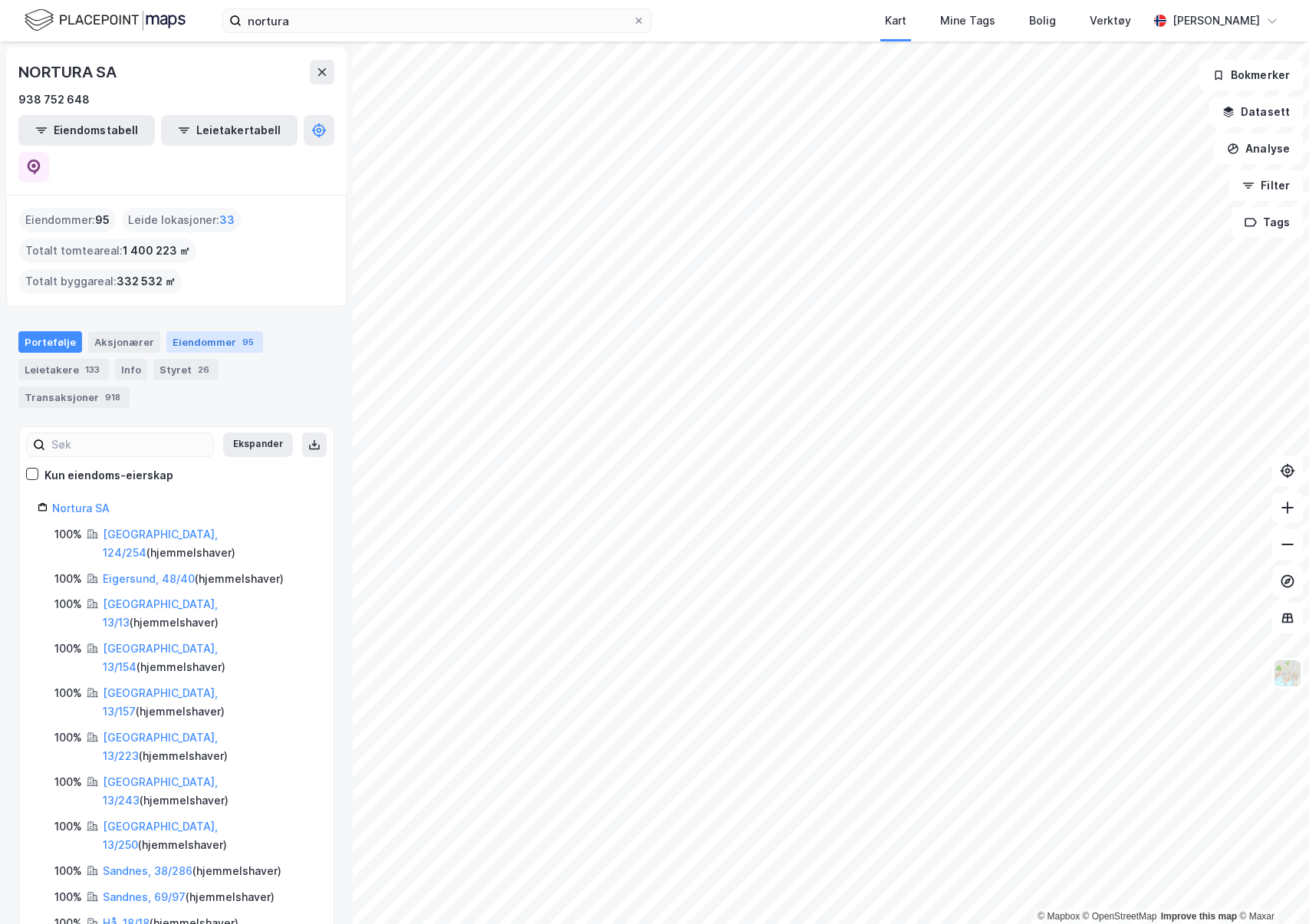
click at [206, 331] on div "Eiendommer 95" at bounding box center [215, 341] width 97 height 21
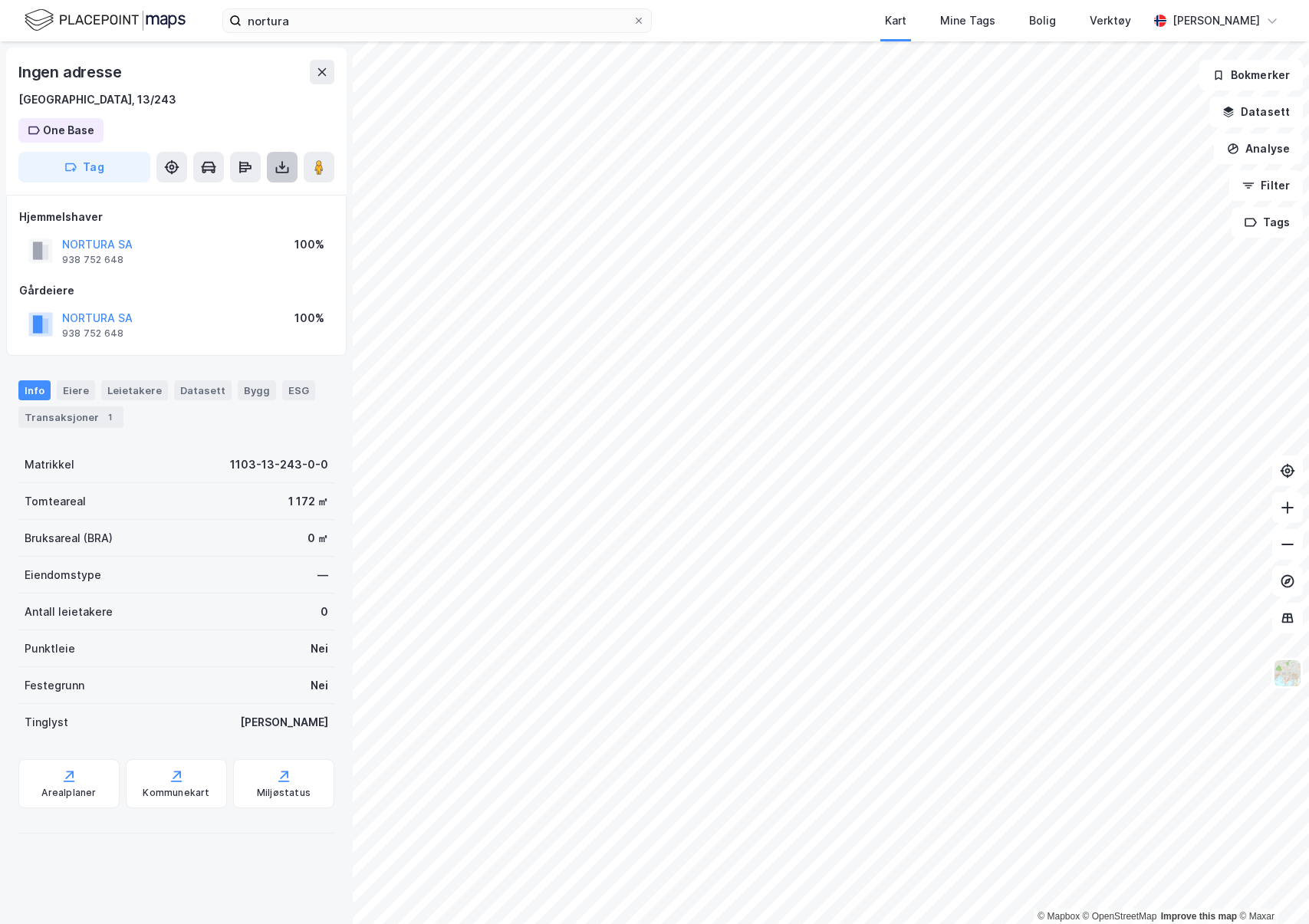
click at [291, 176] on button at bounding box center [282, 167] width 30 height 30
click at [275, 193] on div "Last ned grunnbok" at bounding box center [216, 197] width 163 height 24
click at [283, 171] on icon at bounding box center [282, 167] width 15 height 15
click at [256, 201] on div "Last ned grunnbok" at bounding box center [216, 197] width 163 height 24
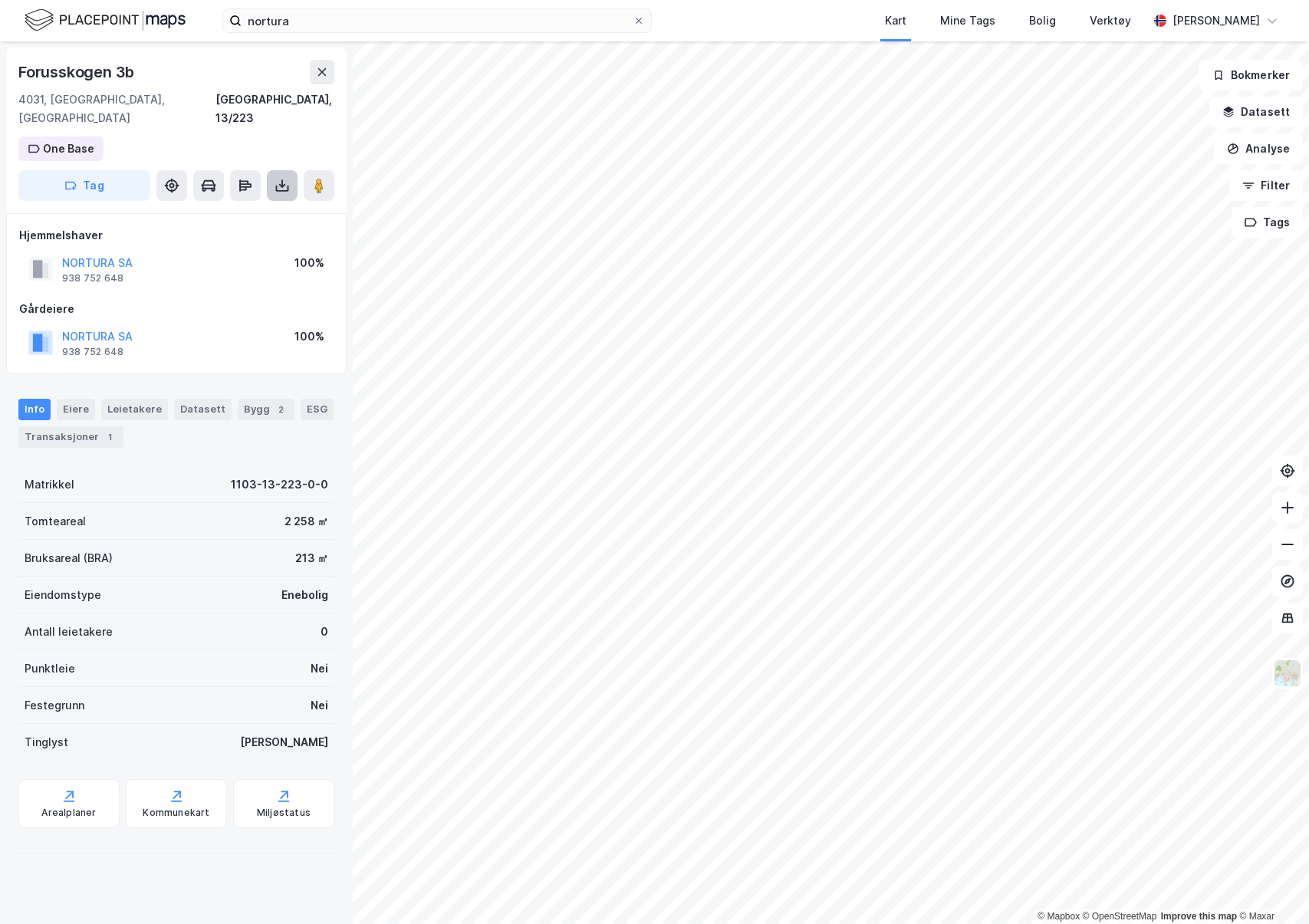
click at [287, 185] on icon at bounding box center [282, 188] width 13 height 6
click at [270, 204] on div "Last ned grunnbok" at bounding box center [216, 216] width 163 height 24
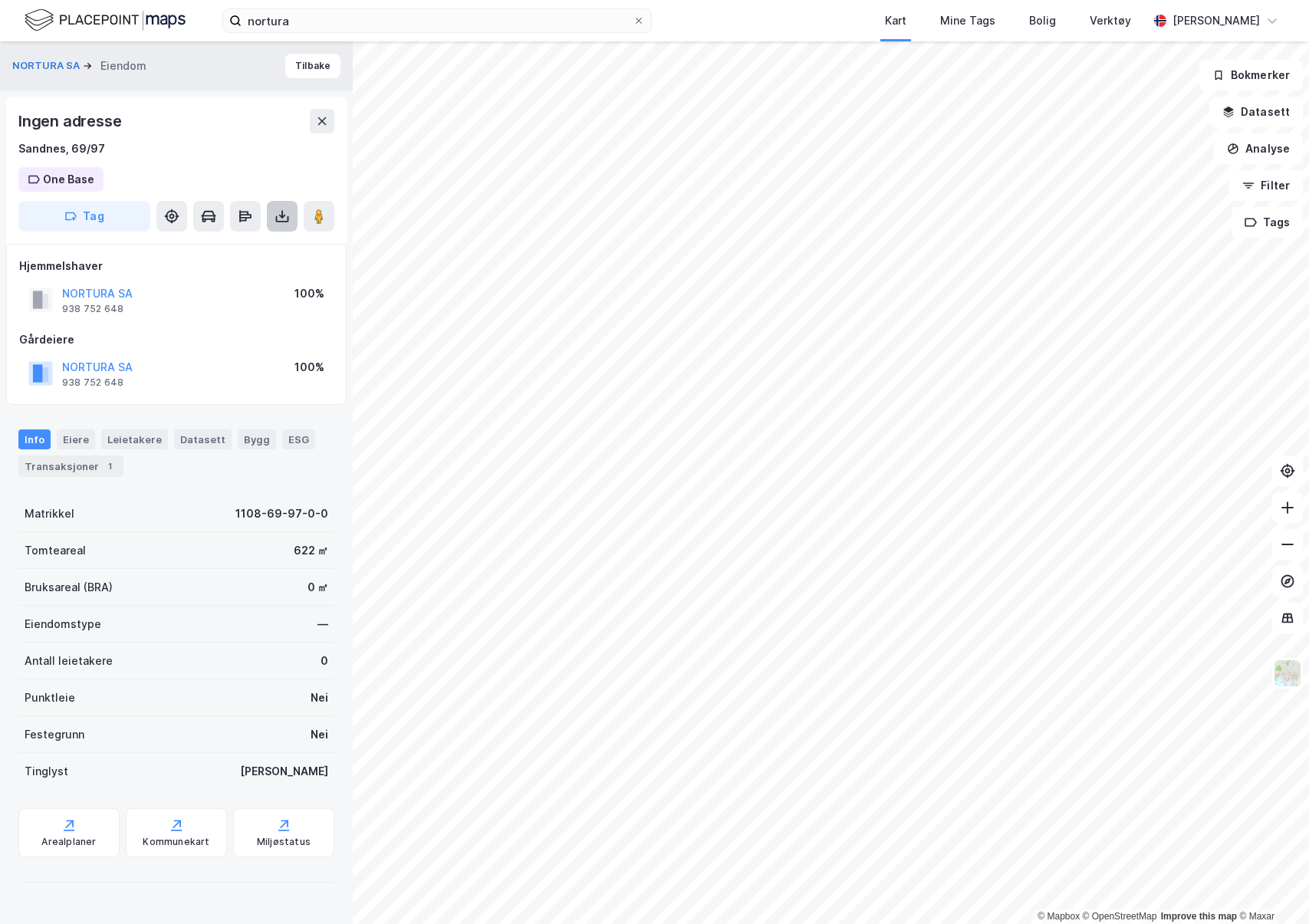
click at [286, 210] on icon at bounding box center [282, 216] width 15 height 15
click at [264, 235] on div "Last ned grunnbok" at bounding box center [216, 247] width 163 height 24
